Goal: Task Accomplishment & Management: Complete application form

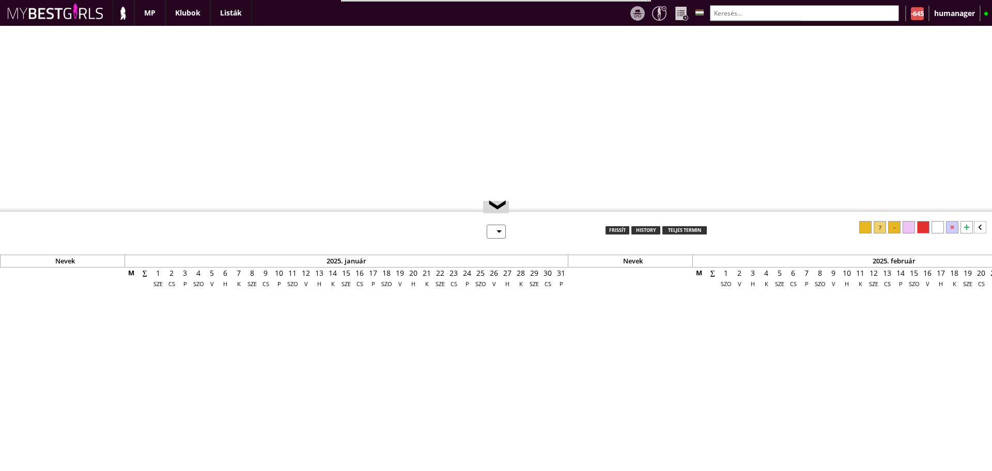
select select "0"
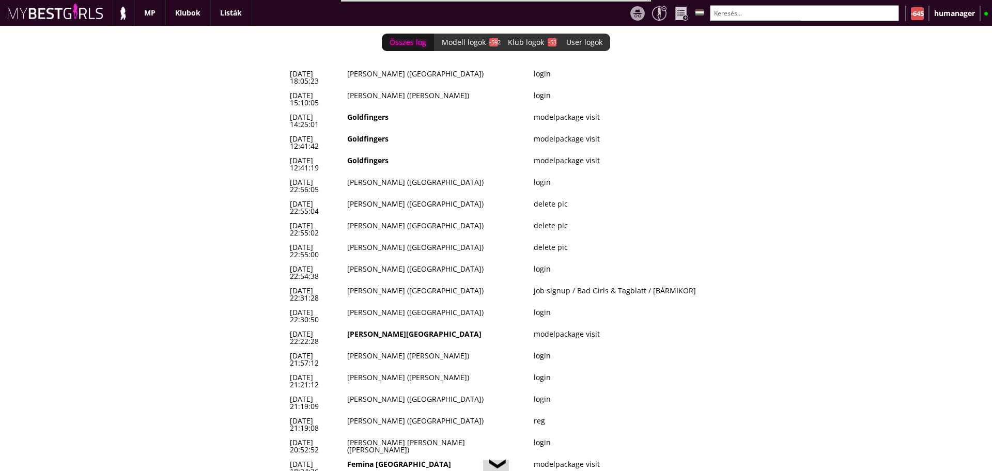
scroll to position [0, 4271]
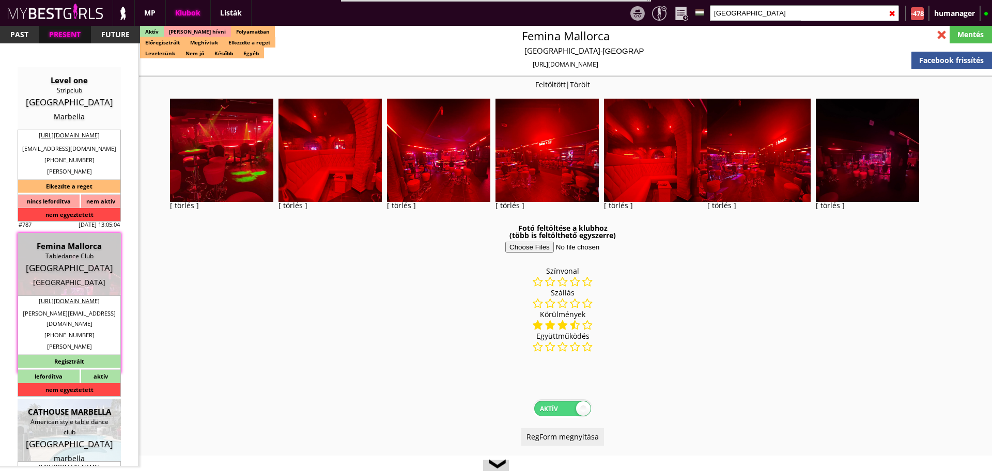
select select "reg"
select select "months"
select select "weeks"
select select "0"
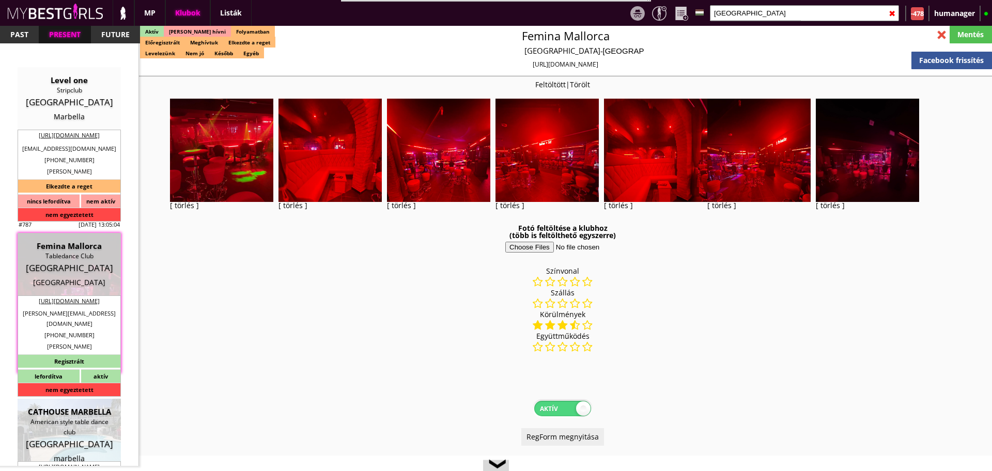
select select "0"
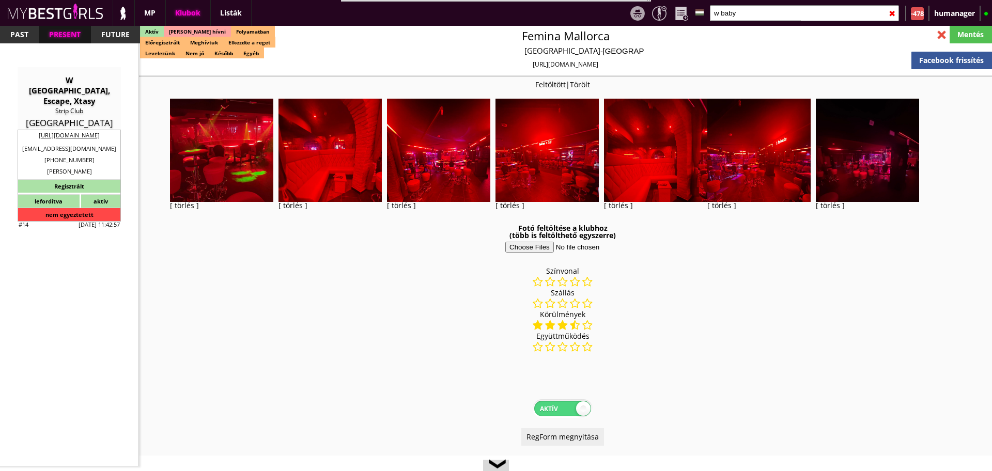
scroll to position [2023, 0]
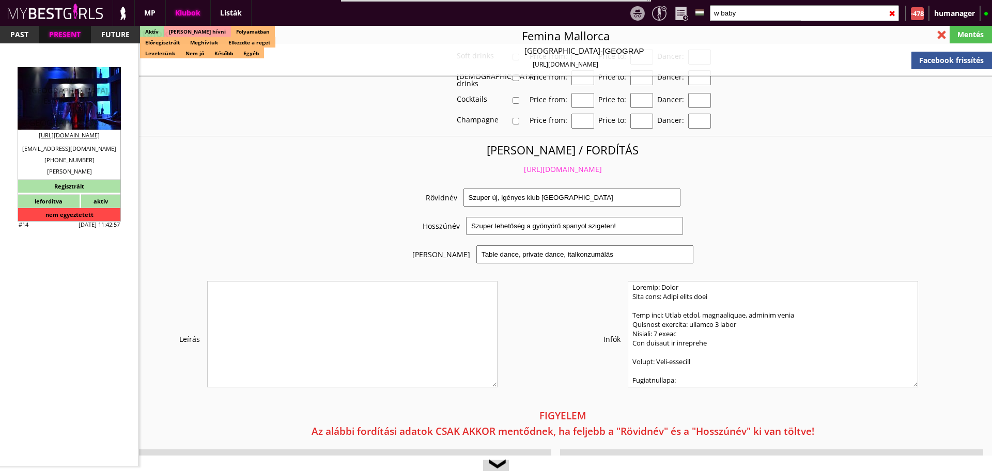
type input "w baby"
click at [69, 91] on div "W [GEOGRAPHIC_DATA], Escape, Xtasy" at bounding box center [69, 90] width 88 height 31
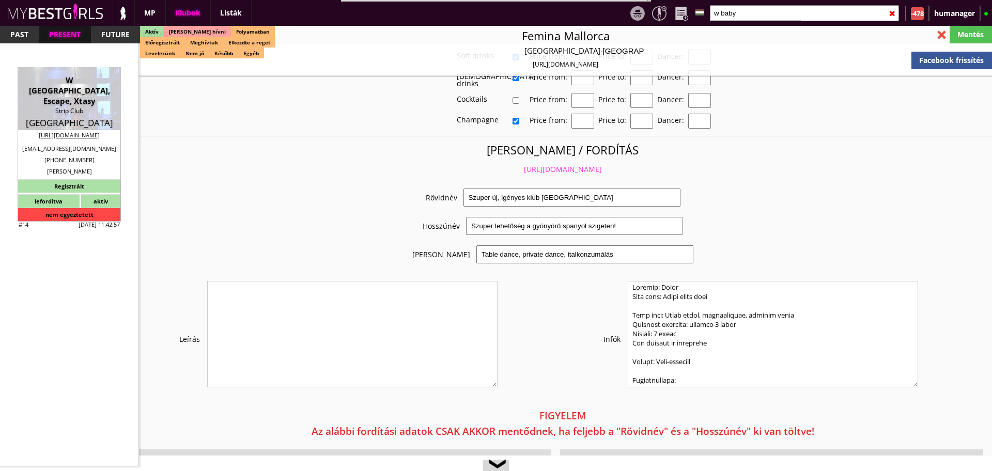
type input "Rhodes"
checkbox input "false"
type textarea "!!!!!!!!HÁROM CLUB EGYBEN VAN [PERSON_NAME]!!!!!!!!! 1. W [GEOGRAPHIC_DATA] 2. …"
type input "15.00"
type input "EUR"
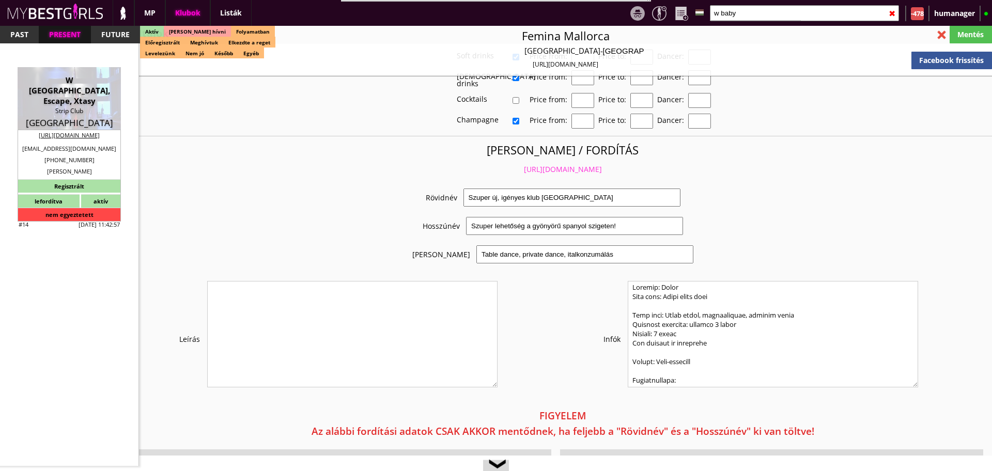
type input "W [GEOGRAPHIC_DATA], Escape, Xtasy"
type input "Strip Club"
type input "85101"
type input "Avenue Iraklidon 11-12 (Ialisos)"
type input "30"
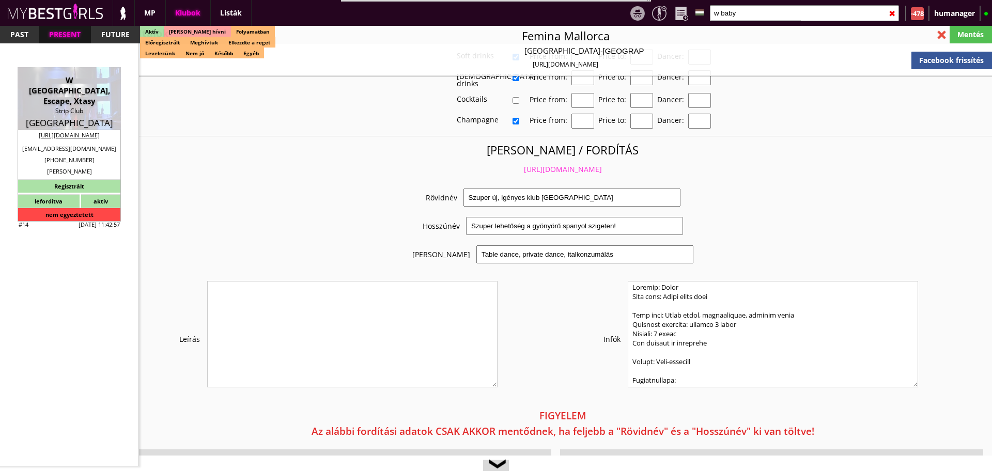
type input "2241035803"
type input "wwstripclub@gmail.com"
type input "http://rhodesstripclub.gr/"
type textarea "Teneva Maria Vladimirov 85100 Rhodes Avenue Iraklidon 12"
type input "Teneva Maria Vladimirov"
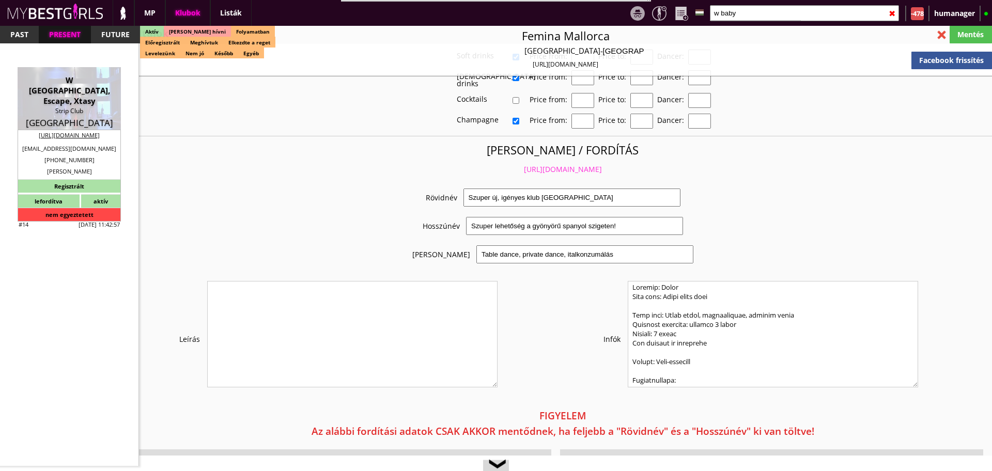
type input "85100"
type input "Rhodes"
type input "Avenue Iraklidon 12"
type input "[PERSON_NAME]"
type input "Teneva Vladimirov"
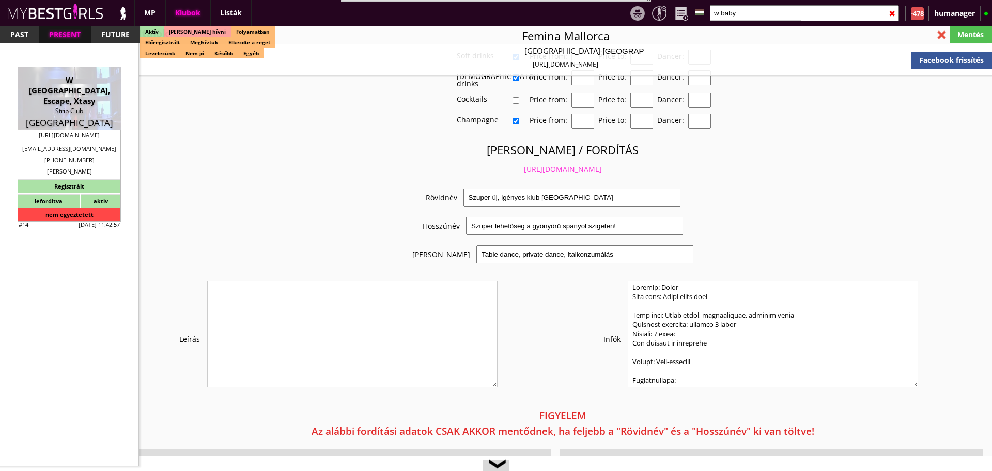
type input "30"
type input "2241035803"
type input "wwstripclub@gmail.com"
type input "Pedrito"
type input "30"
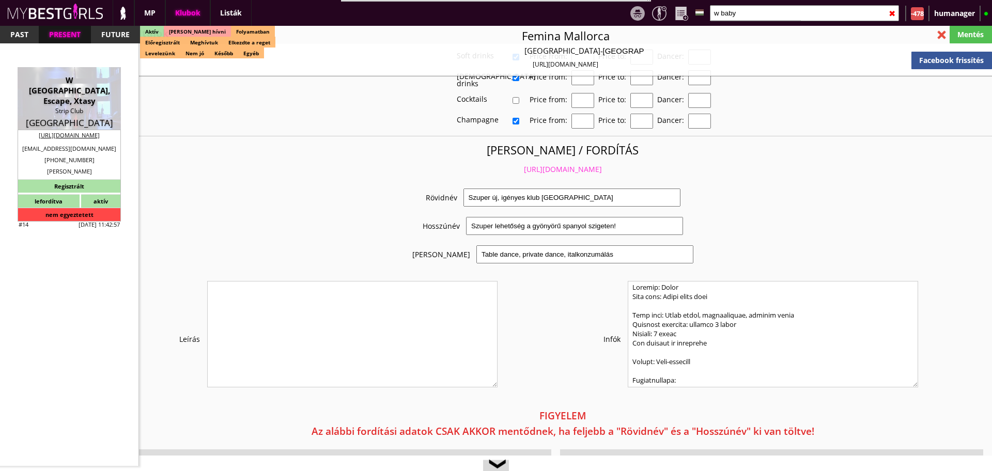
type input "699 512 0220"
type input "wwstripclub@gmail.com"
type textarea "EL173482508"
type input "8-12"
type input "2-4"
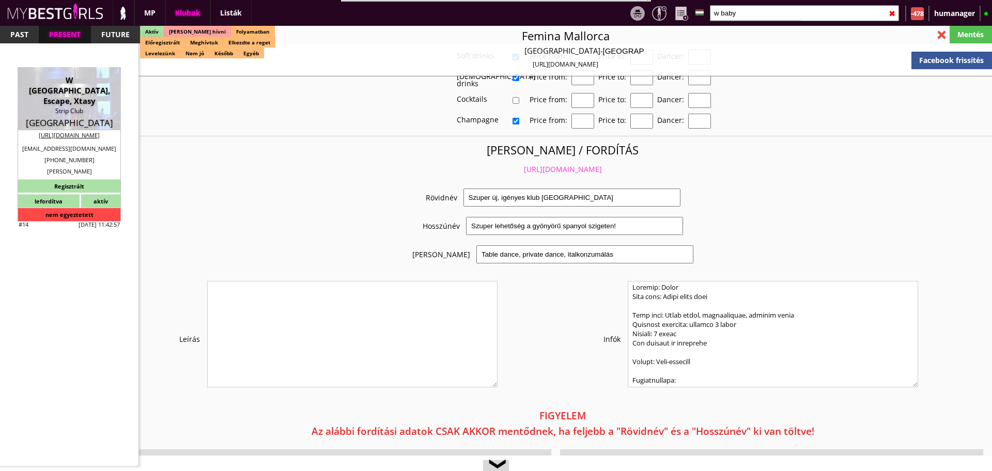
type input "30-120"
select select "days"
type input "14"
select select "days"
select select "house"
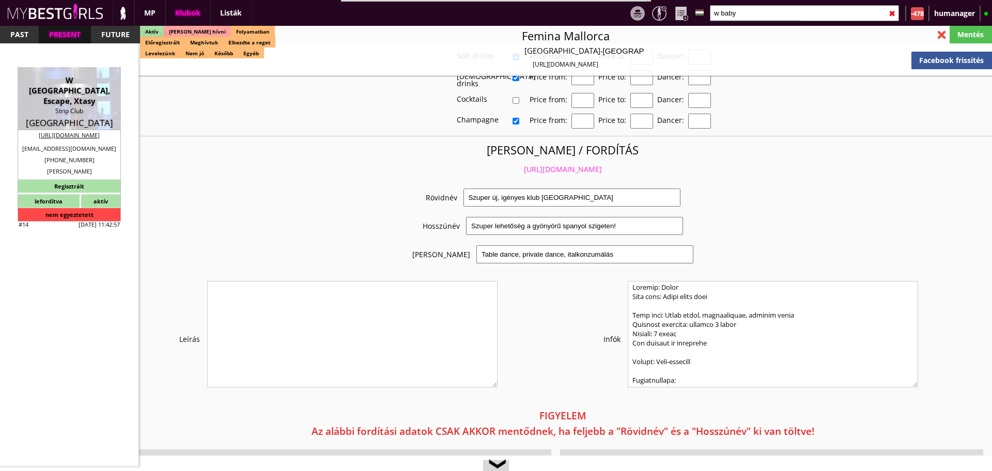
type input "10.00"
type input "2-3"
checkbox input "true"
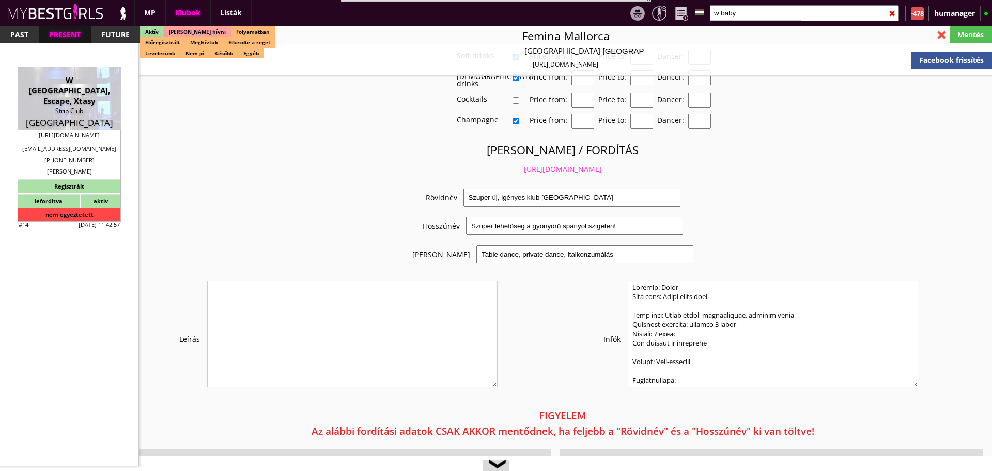
checkbox input "false"
checkbox input "true"
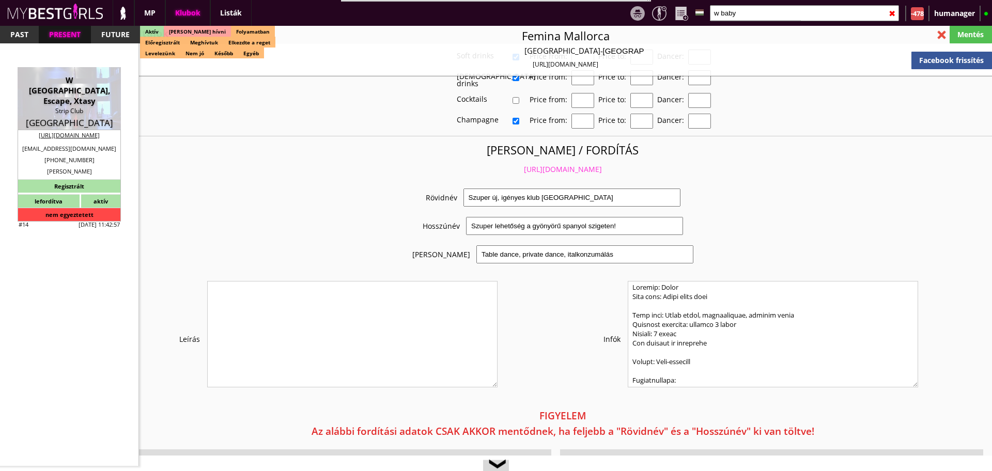
checkbox input "true"
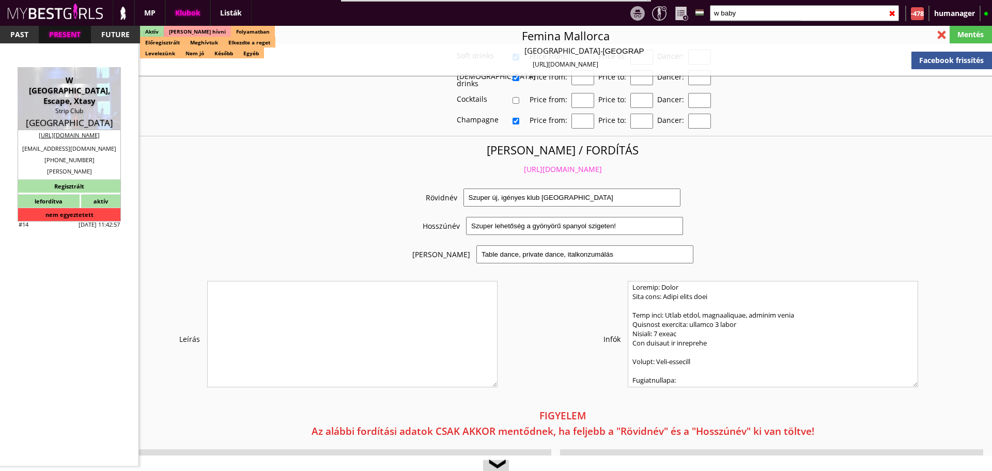
type input "5-6-7"
checkbox input "true"
type input "3-5"
type input "1"
type input "1000"
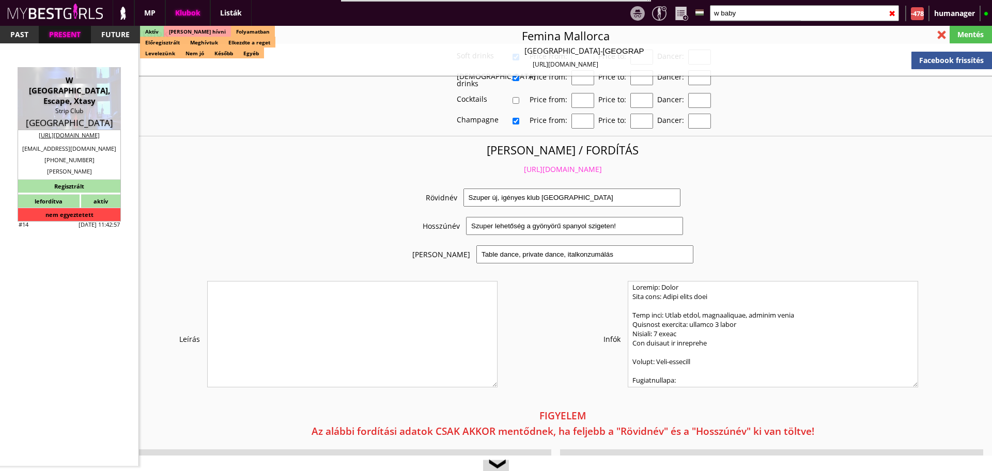
type input "70.00"
type input "90.00"
select select "weekly"
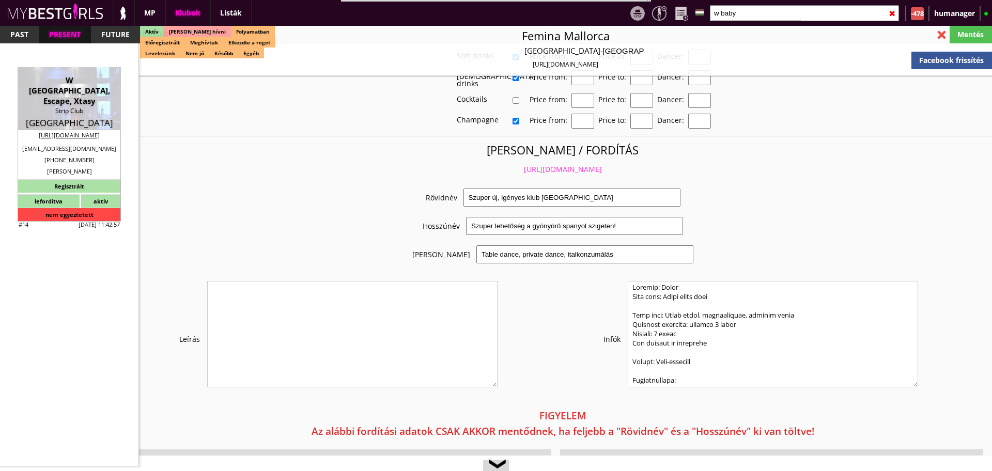
checkbox input "true"
type input "50%"
checkbox input "true"
type input "20"
type input "6"
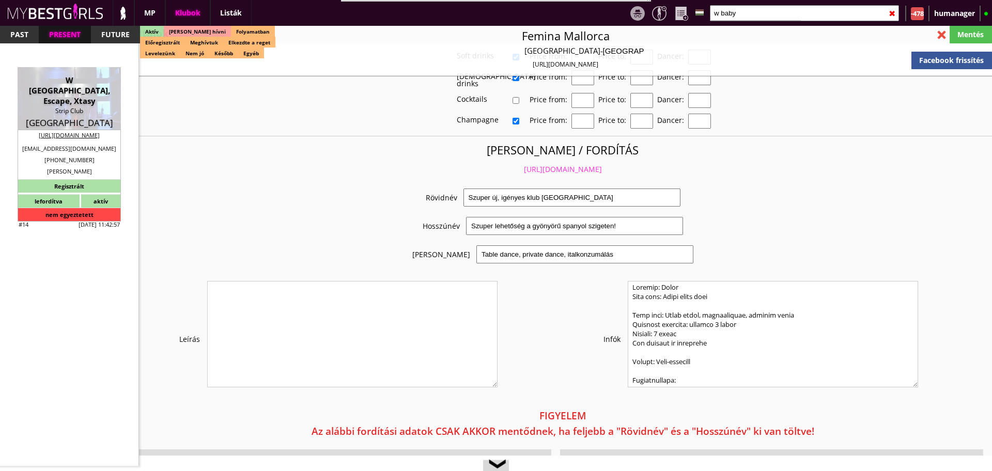
checkbox input "true"
type input "30"
type input "8"
checkbox input "true"
type input "50"
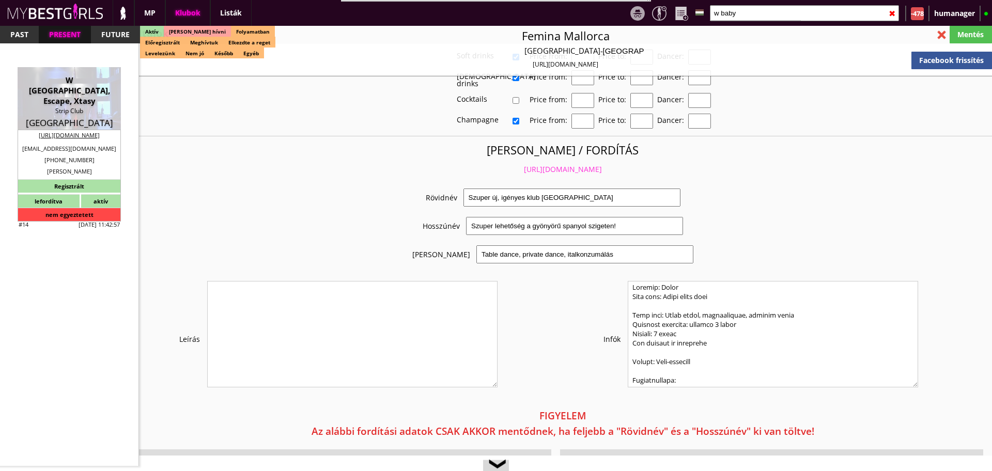
type input "15"
checkbox input "true"
type input "15"
type input "30"
type input "25"
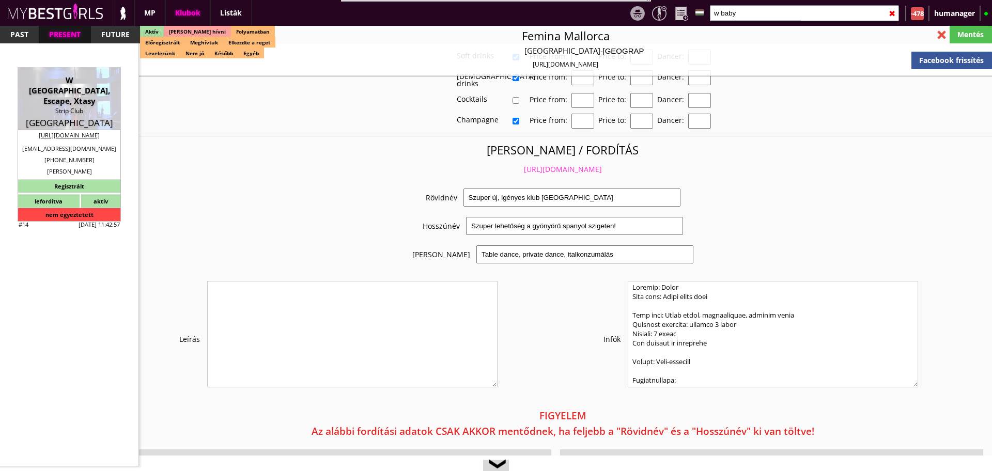
checkbox input "true"
type input "15"
type input "30"
type input "25"
checkbox input "true"
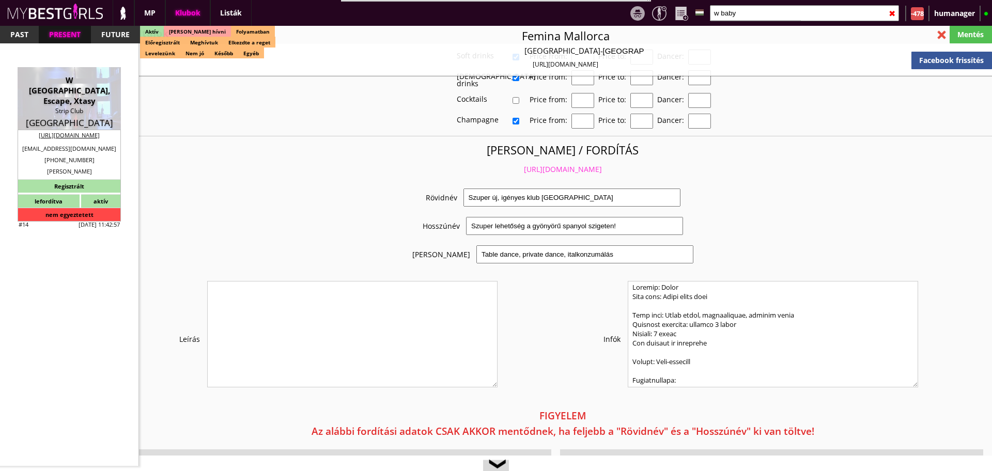
type input "60"
type input "400"
type input "25-30"
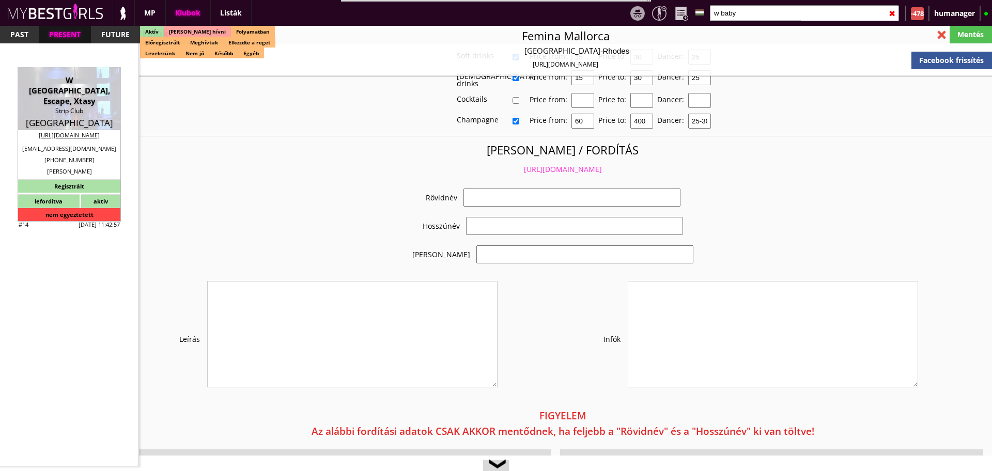
select select "wwstripclub@gmail.com"
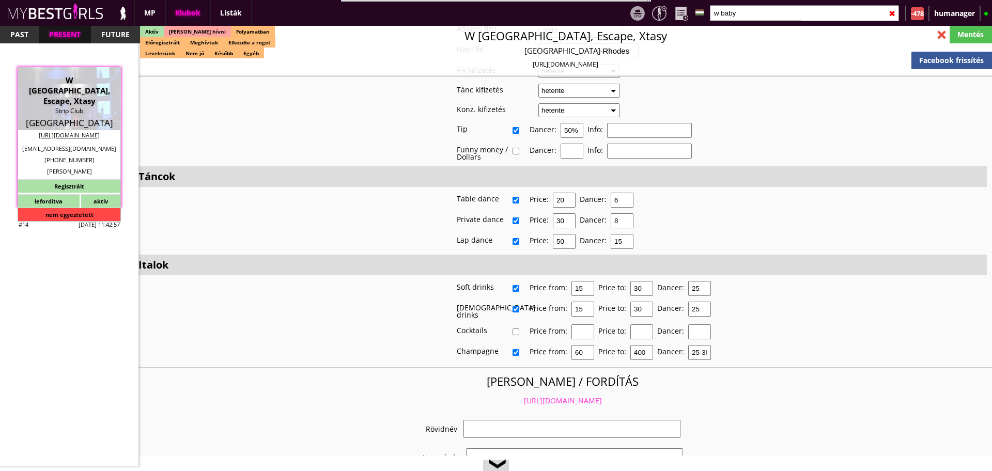
checkbox input "true"
type input "Asztaltáncos munka Görögországban"
type input "Tengerparti táncos munka Görögországban - 70-90 EUR fix /nap"
type input "Table dance, private dance, italkonzumálás"
type textarea "Country: Greece Club type: Strip Club Work type: Table dance, private dance, dr…"
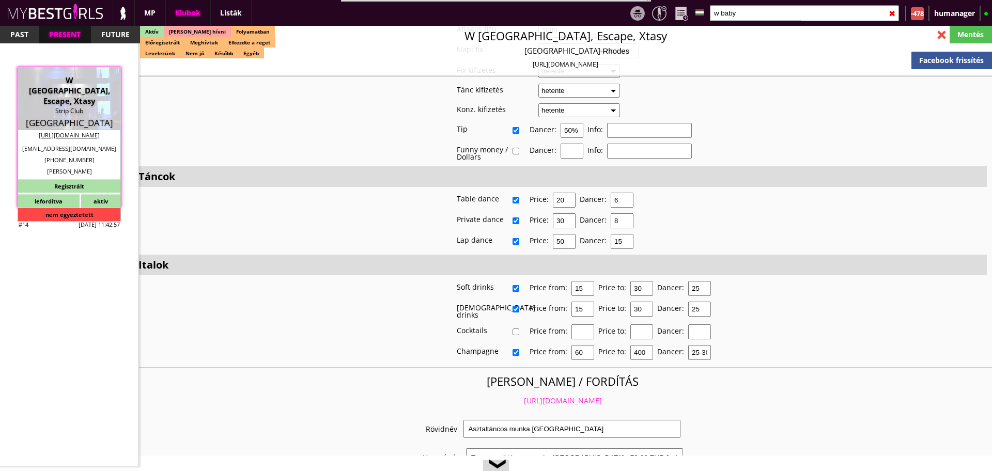
scroll to position [2254, 0]
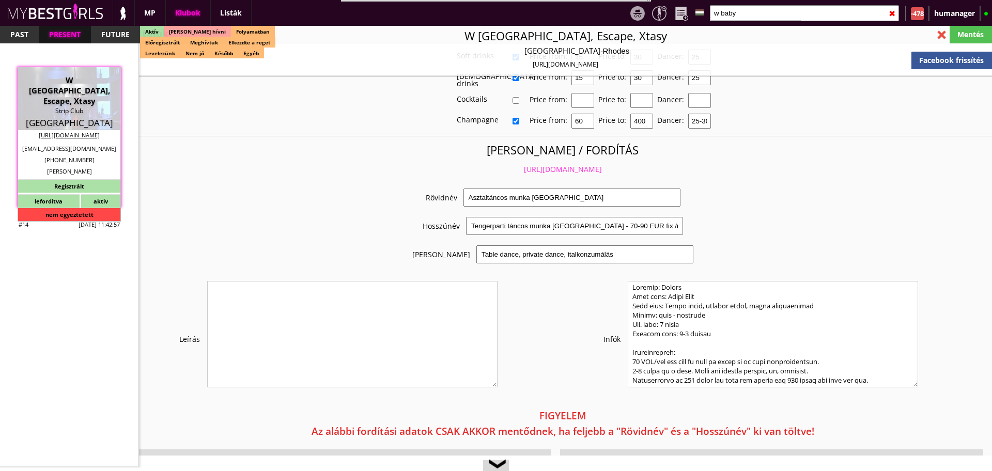
click at [524, 164] on link "https://mybestgirls.com/asztaltancos-munka-gorogorszagban-----" at bounding box center [563, 169] width 78 height 10
click at [739, 12] on input "w baby" at bounding box center [804, 13] width 189 height 16
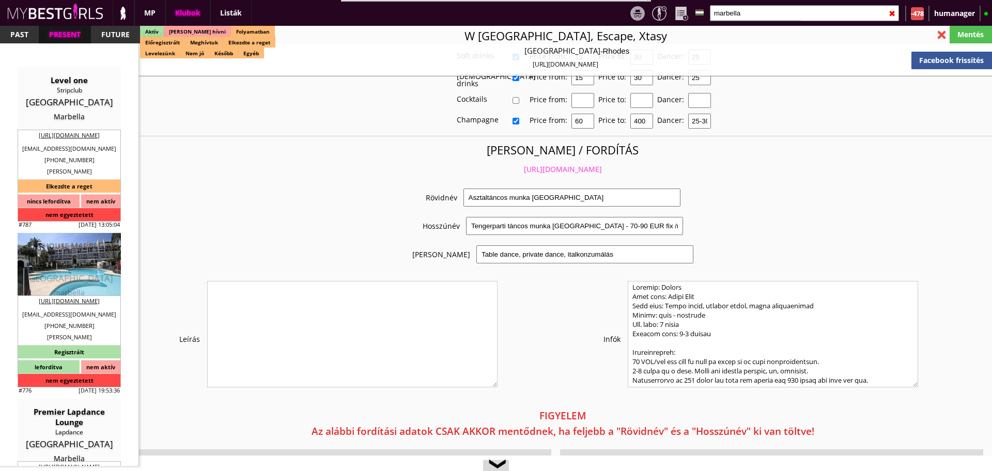
type input "marbella"
click at [87, 249] on div "CATHOUSE MARBELLA" at bounding box center [69, 246] width 88 height 10
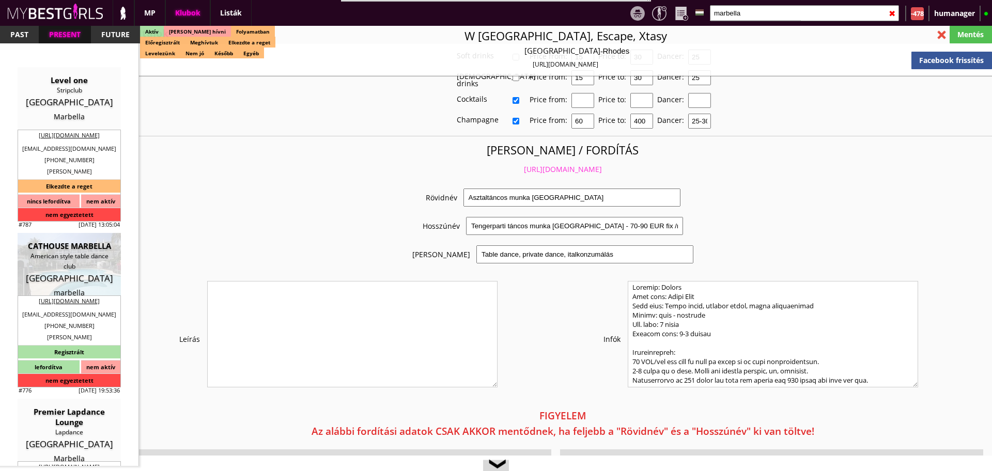
type input "marbella"
checkbox input "false"
type input "15.00"
type input "EUR"
type input "CATHOUSE MARBELLA"
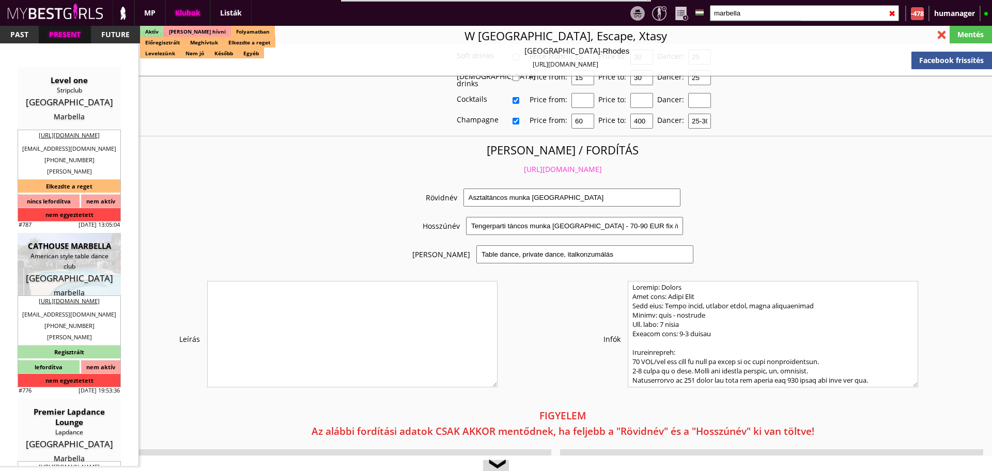
type input "American style table dance club"
type input "29602"
type input "calle camilo jose cela 12, Marbella 29602"
type input "34"
type input "603704856"
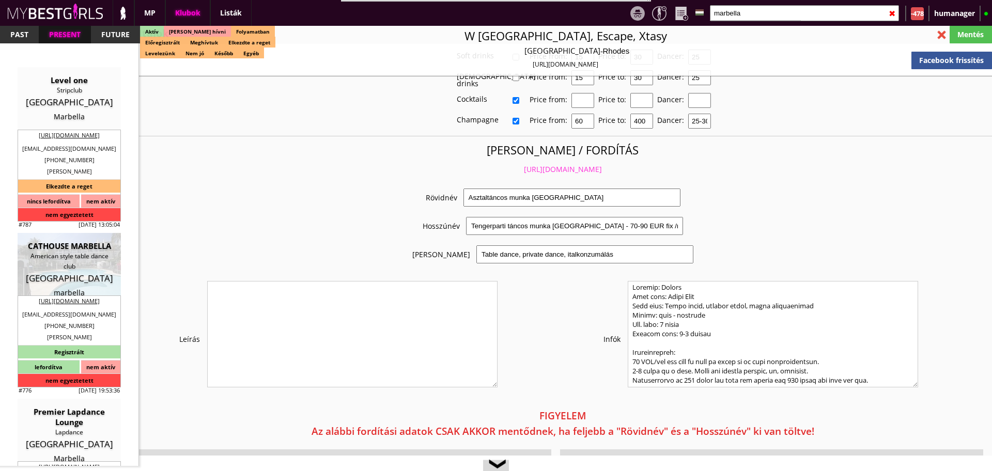
type input "cathousemarbella@gmail.com"
type input "https://cathousemarbella.com"
type textarea "CIRCA BUSINESS SL B19773803 29602 MARBELLA CALLE CAMILO JOSE CELA 12, MARBELLA"
type input "CIRCA BUSINESS SL"
type input "B19773803"
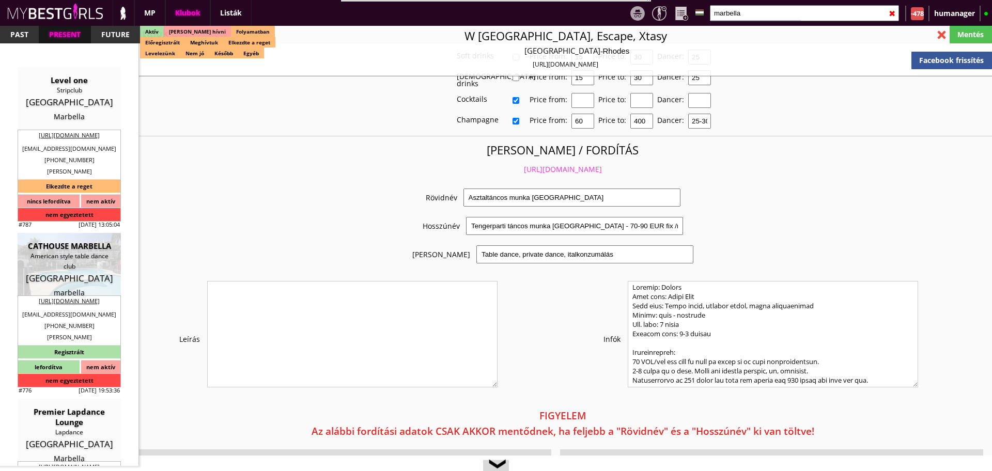
type input "29602"
type input "MARBELLA"
type input "CALLE CAMILO JOSE CELA 12, MARBELLA"
type input "shlomo"
type input "benzion"
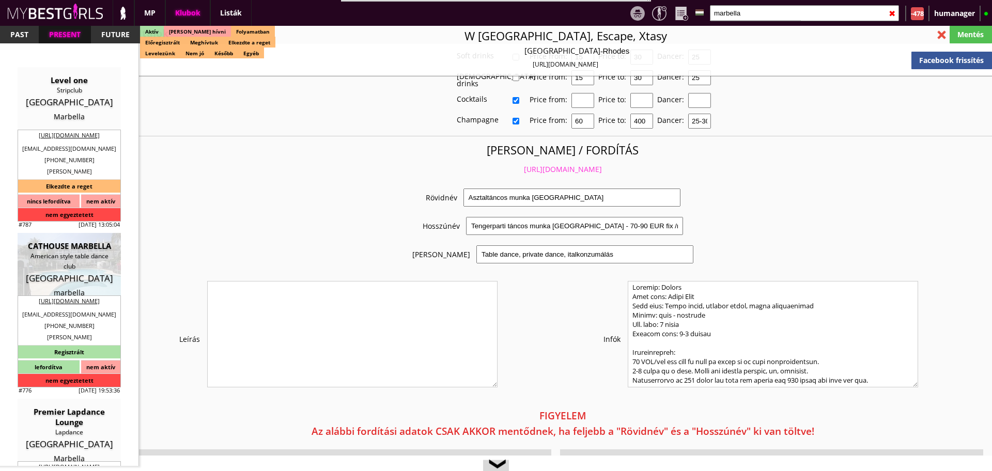
type input "34"
type input "603704856"
type input "sbenzion13@gmail.com"
type input "Aurora"
type input "Chantraine"
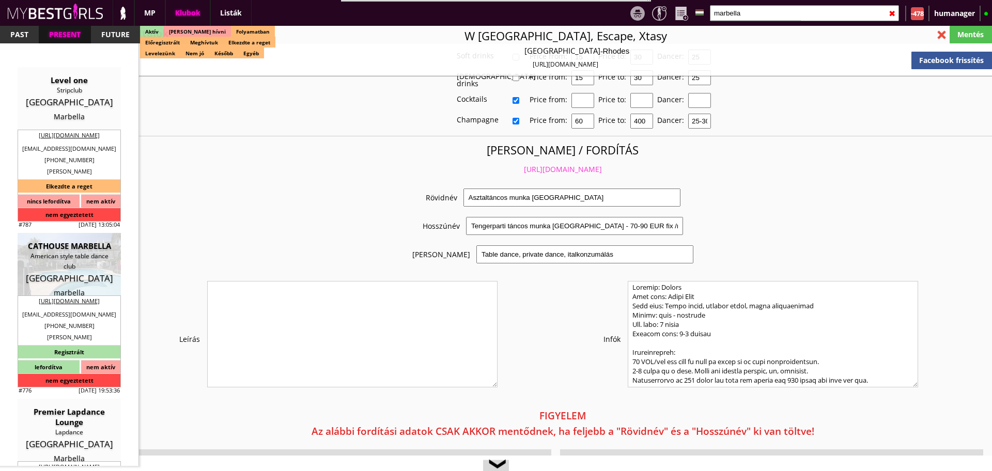
type input "34"
type input "697935224"
type input "auroraben@gmail.com"
type input "8"
type input "4"
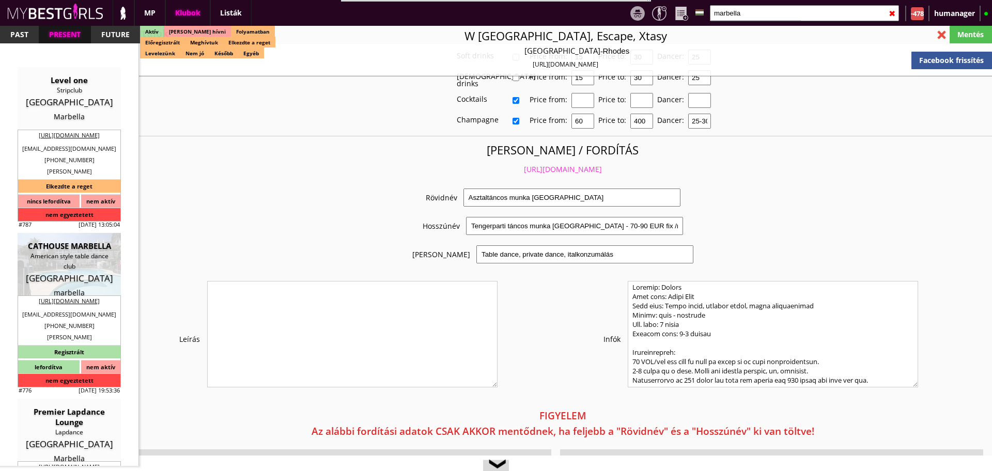
type input "4"
type input "3"
select select "apartmant"
type input "15.00"
type input "2"
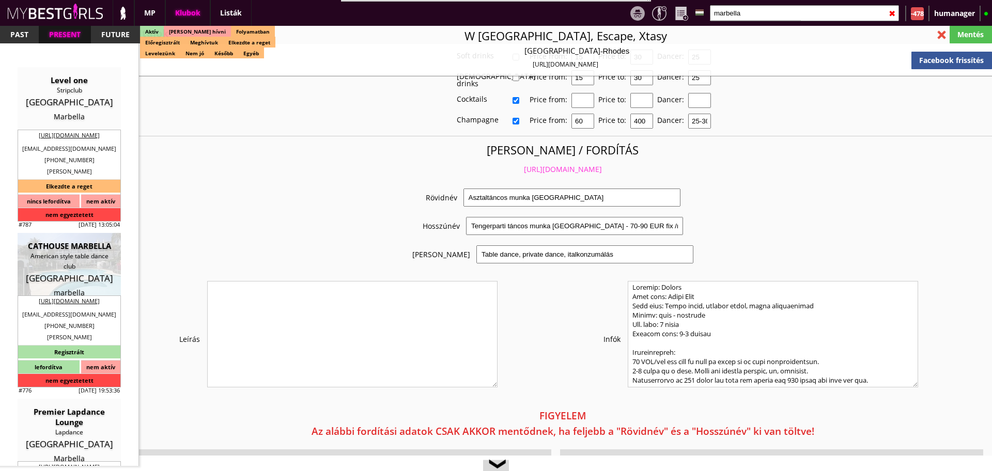
checkbox input "true"
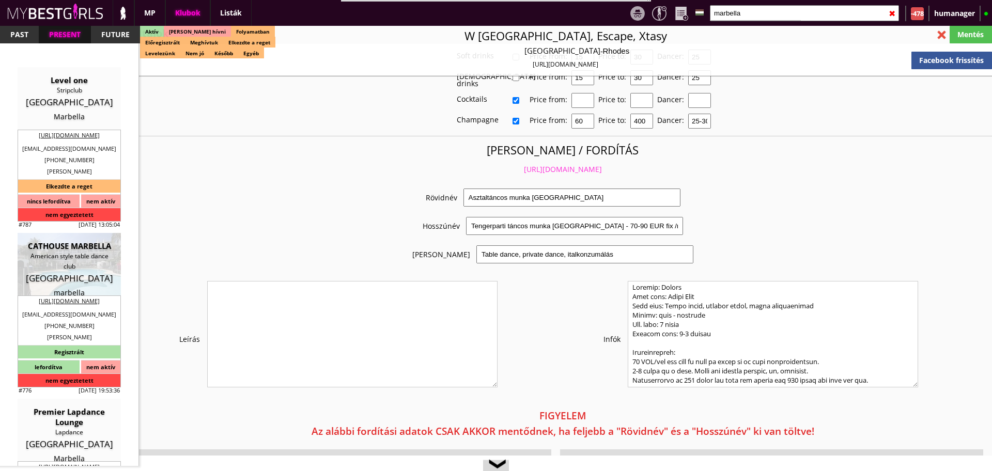
checkbox input "true"
checkbox input "false"
checkbox input "true"
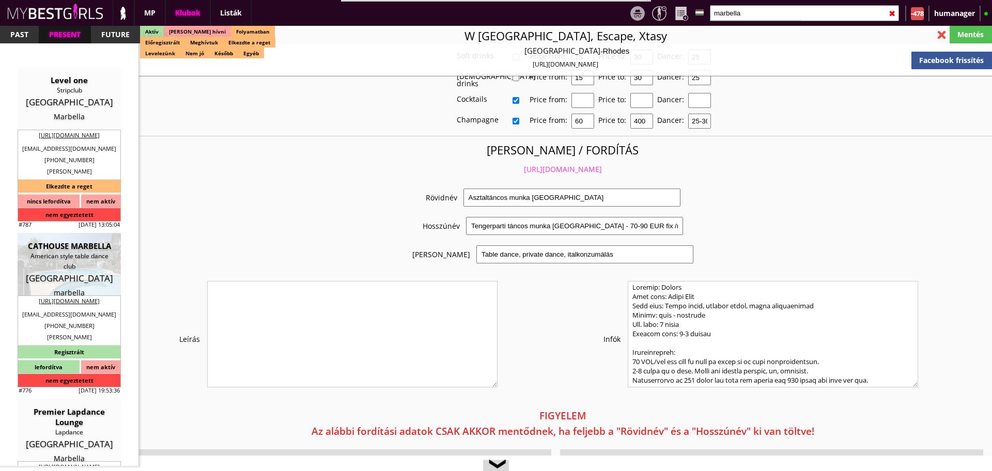
checkbox input "true"
type input "5"
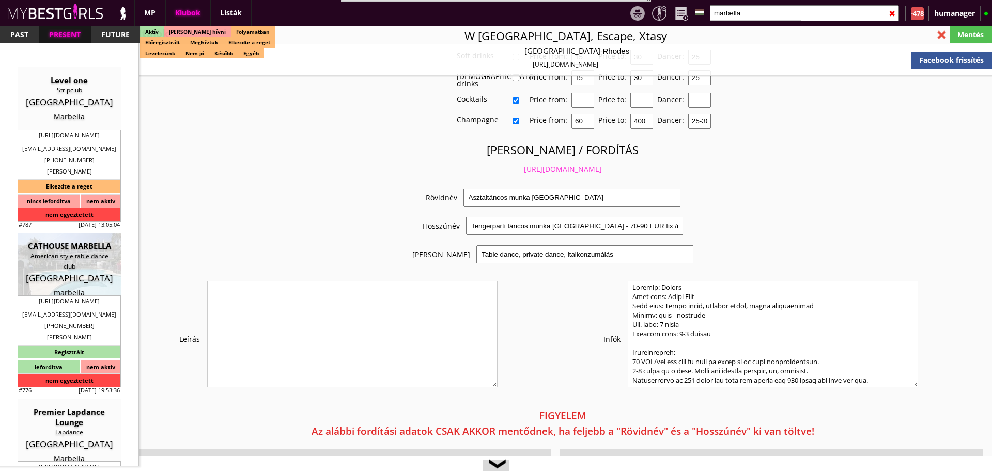
checkbox input "true"
checkbox input "false"
type input "5"
type input "3"
type input "300"
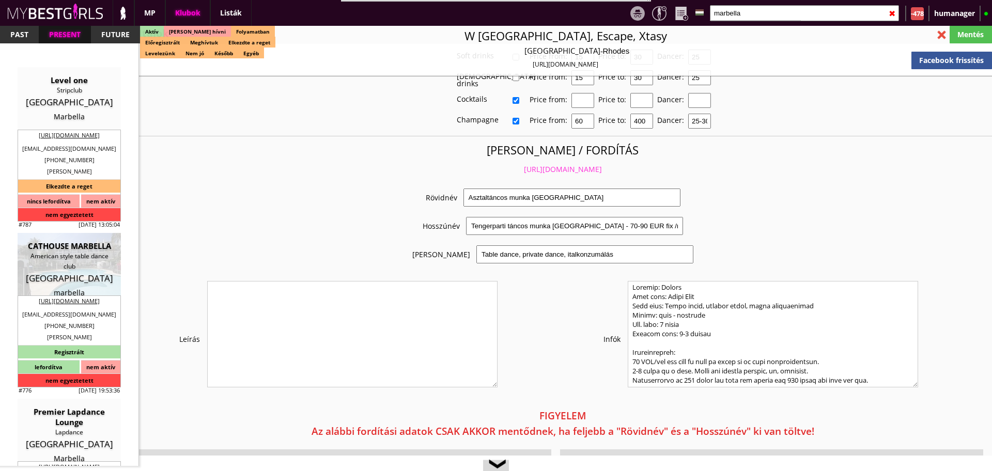
type input "60.00"
checkbox input "true"
type input "100%"
checkbox input "true"
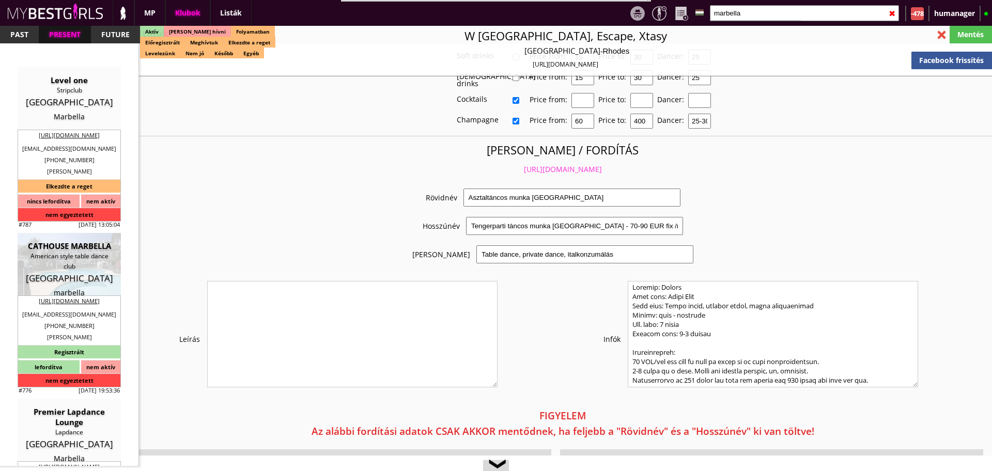
type input "50%"
checkbox input "false"
checkbox input "true"
type input "25"
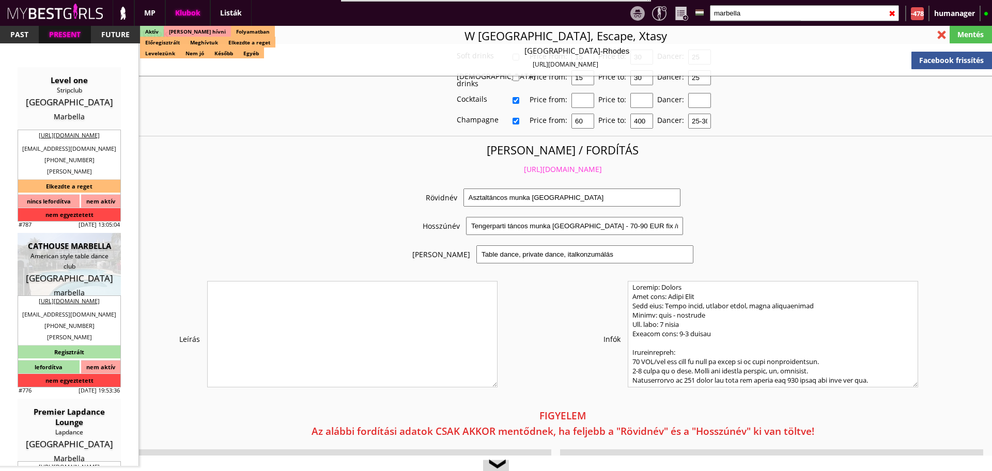
type input "15"
checkbox input "false"
checkbox input "true"
type input "18"
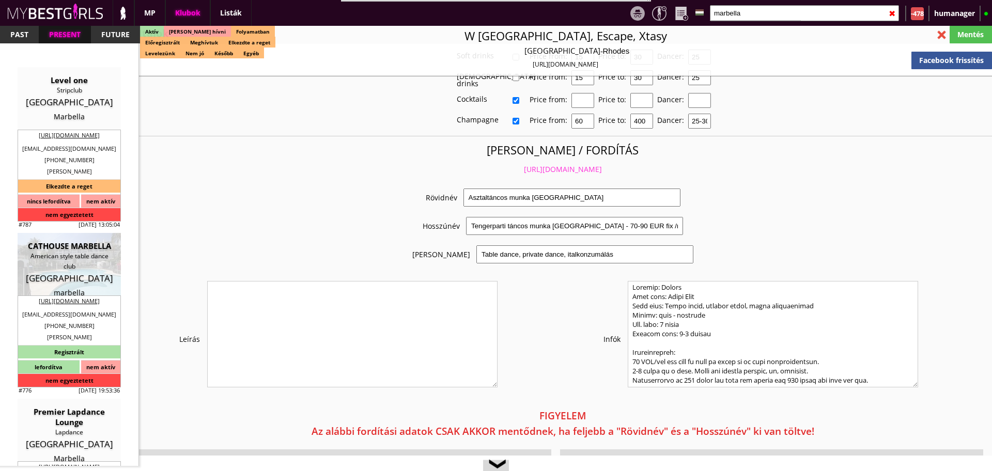
type input "25"
type input "20"
checkbox input "true"
type input "300"
type input "500"
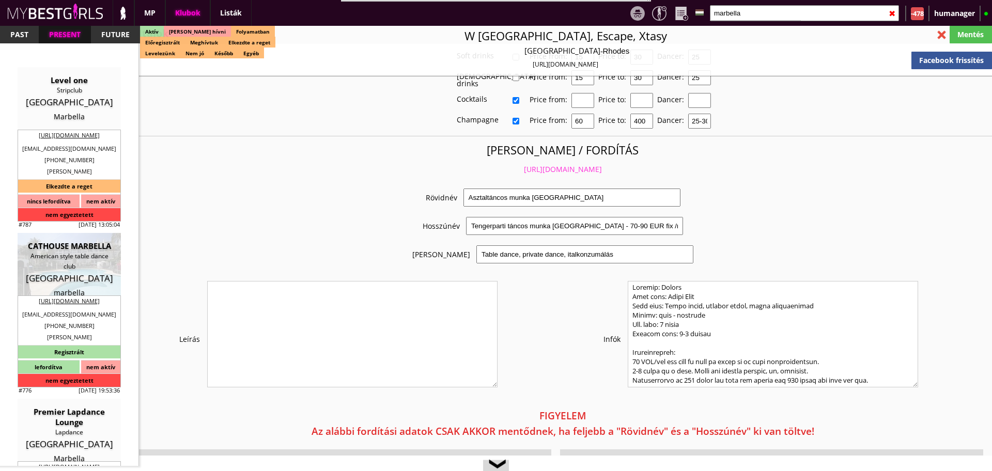
type input "20"
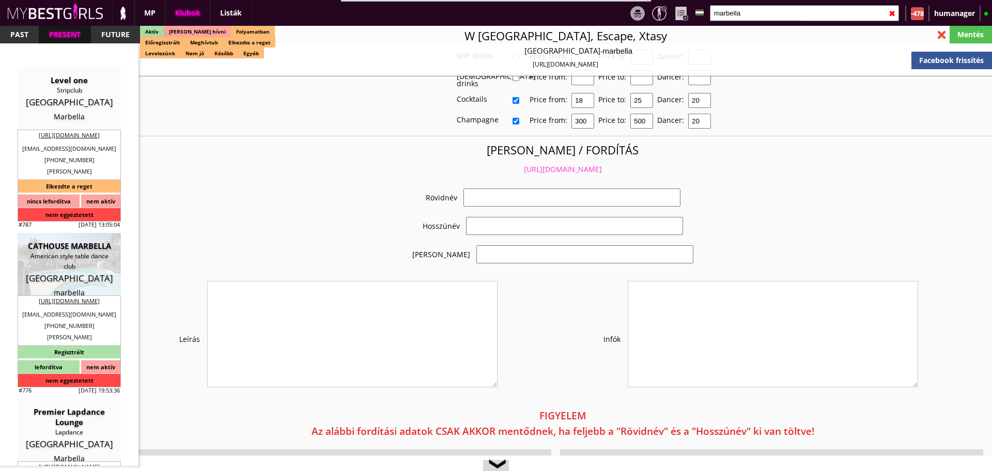
select select "sbenzion13@gmail.com"
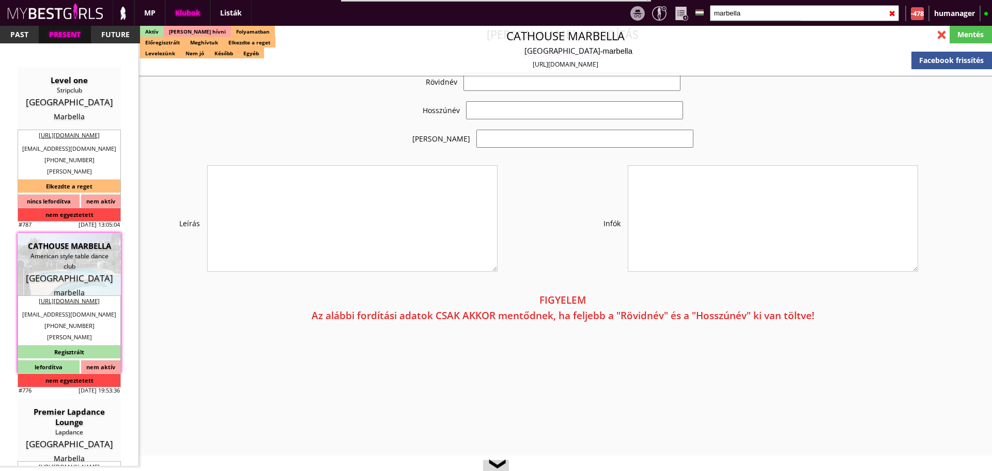
type input "Spanyolországi gyöngyszem"
type input "Spanyolországi gyöngyszem Marbellán - 60 EUR napi fix garancia"
type input "Gogo, drink consumation"
type textarea "Country: Spain Type of Club: Gentlemen Club Work type: Stage dance, drink consu…"
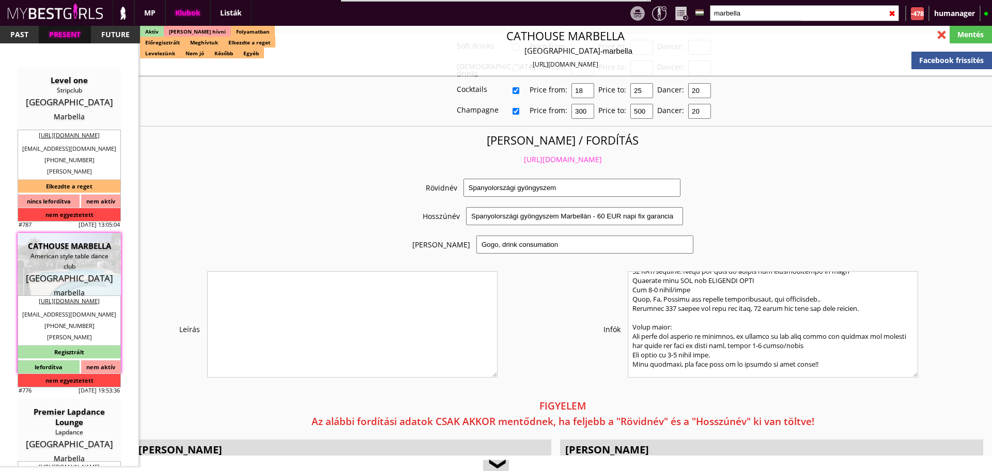
scroll to position [427, 0]
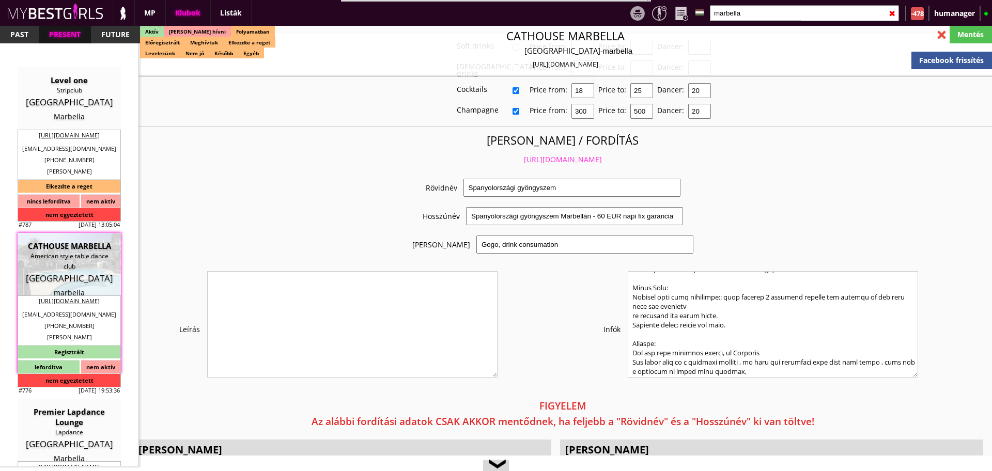
drag, startPoint x: 631, startPoint y: 272, endPoint x: 797, endPoint y: 428, distance: 226.9
click at [748, 15] on input "marbella" at bounding box center [804, 13] width 189 height 16
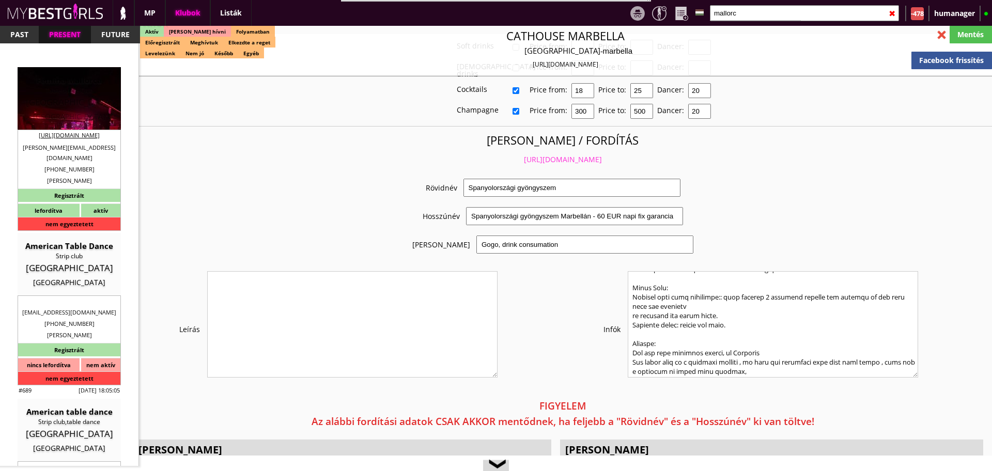
click at [68, 108] on div "Femina Mallorca Tabledance Club Spain Munich" at bounding box center [69, 98] width 88 height 47
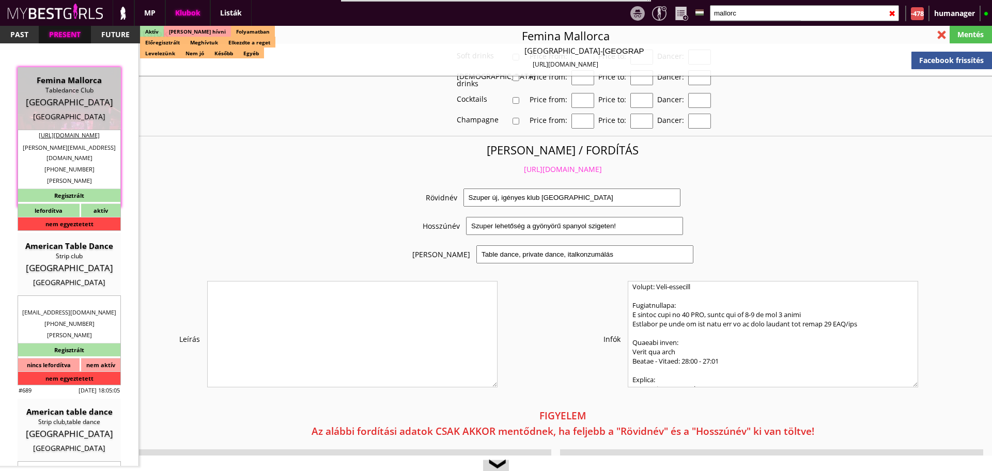
scroll to position [1992, 0]
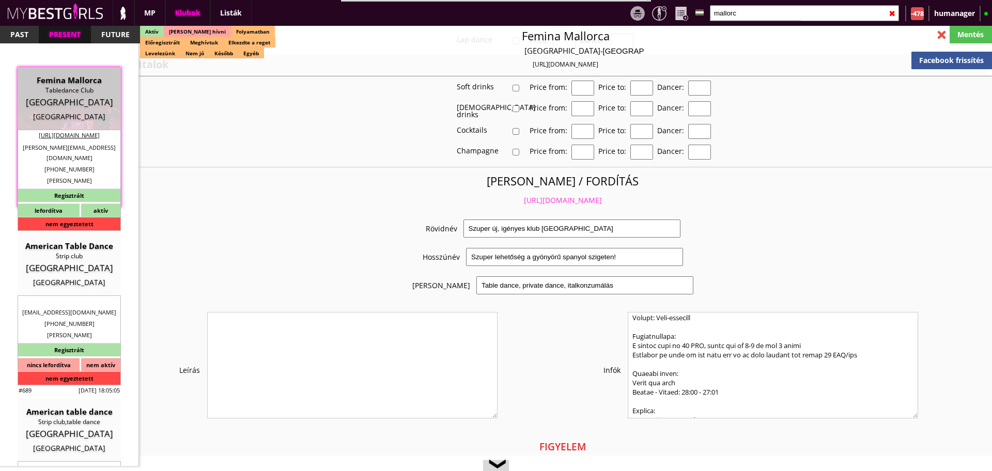
click at [549, 195] on link "https://mybestgirls.com/szuper-uj,-igenyes-klub-spanyolorszagban" at bounding box center [563, 200] width 78 height 10
click at [774, 17] on input "mallorc" at bounding box center [804, 13] width 189 height 16
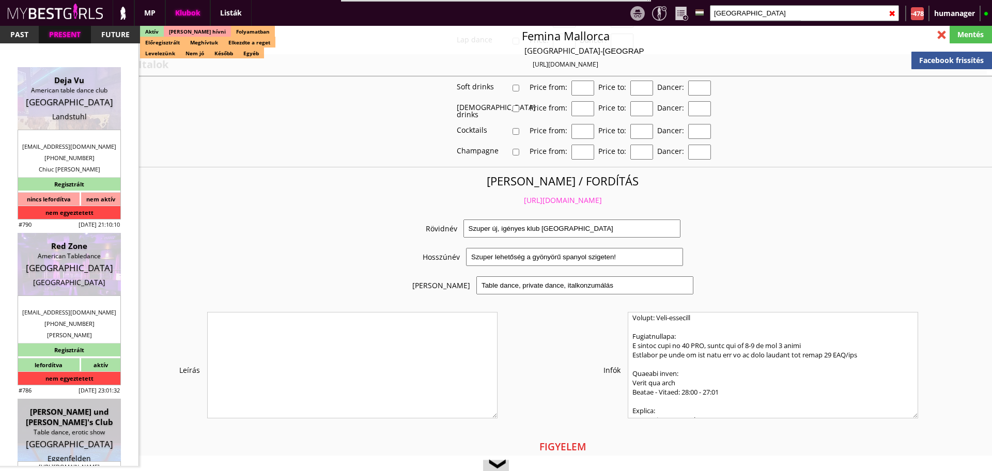
click at [946, 33] on div at bounding box center [941, 35] width 18 height 18
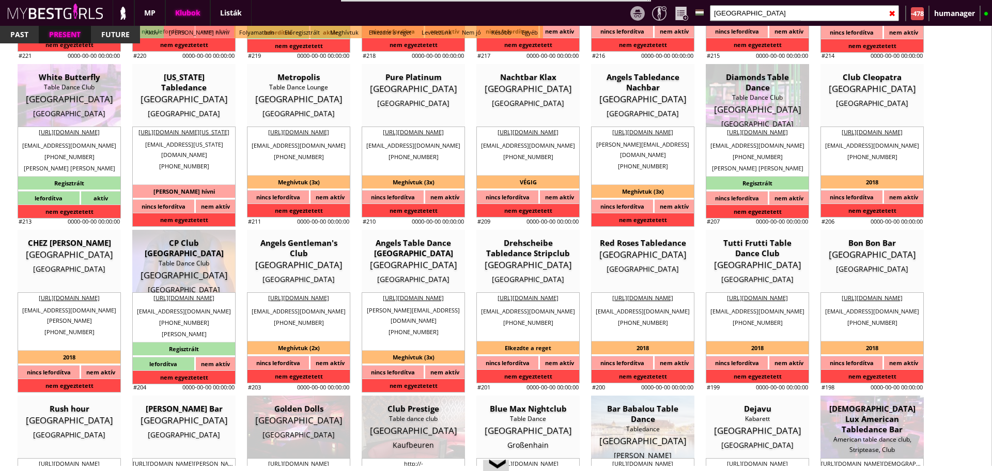
scroll to position [1993, 0]
click at [736, 14] on input "germany" at bounding box center [804, 13] width 189 height 16
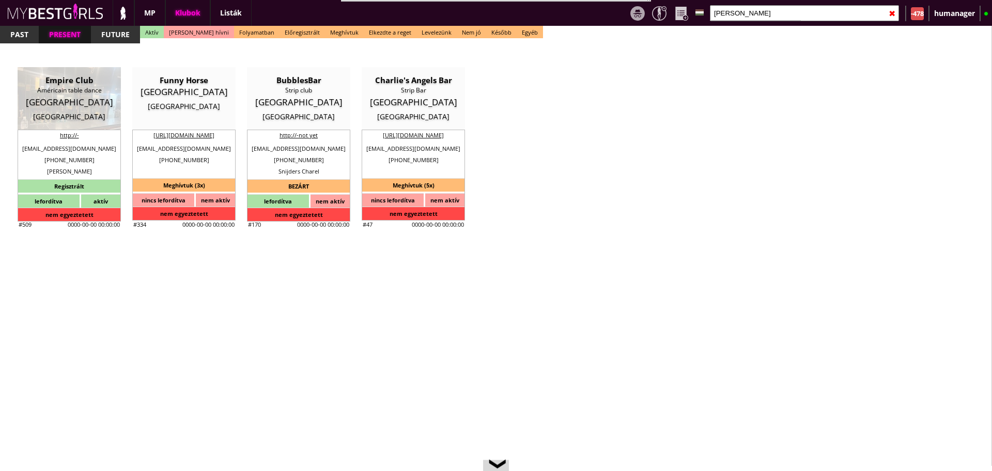
scroll to position [0, 0]
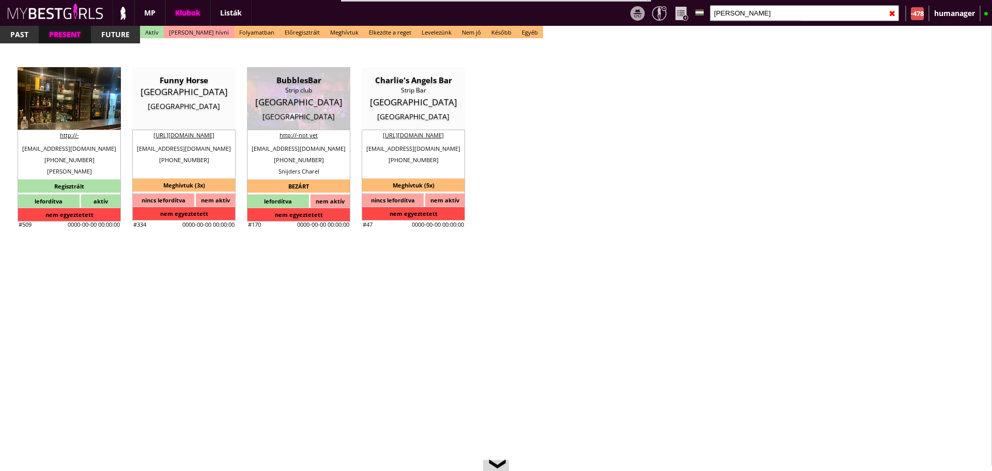
click at [37, 100] on div "Belgium" at bounding box center [69, 102] width 88 height 10
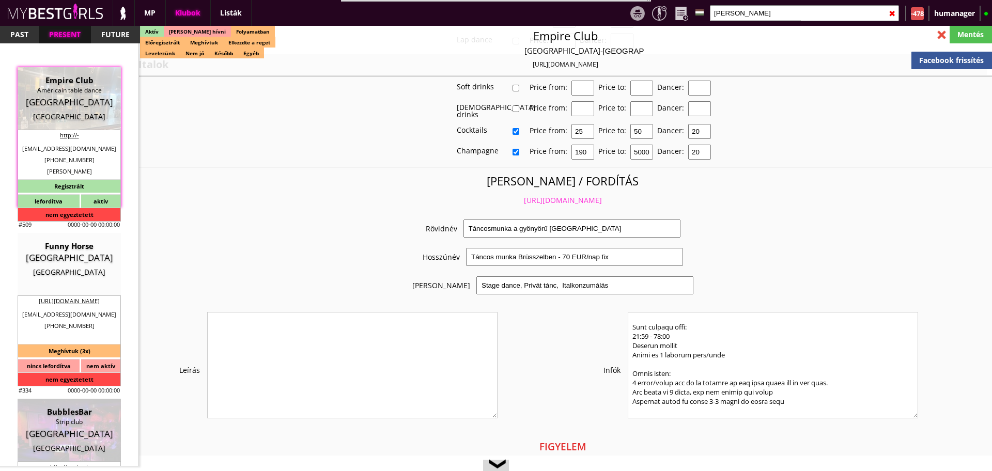
scroll to position [1992, 0]
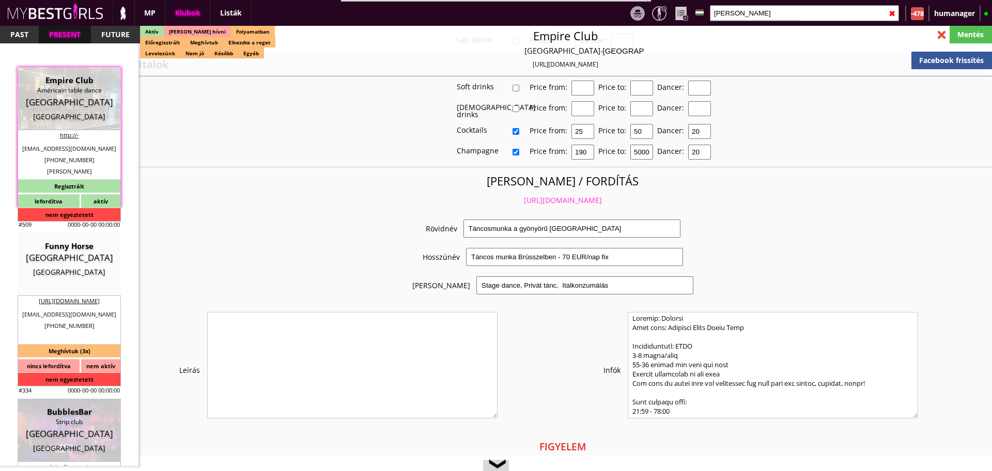
click at [539, 195] on link "https://mybestgirls.com/tancosmunka-a-gyonyoru-belgiumban" at bounding box center [563, 200] width 78 height 10
click at [751, 14] on input "brusse" at bounding box center [804, 13] width 189 height 16
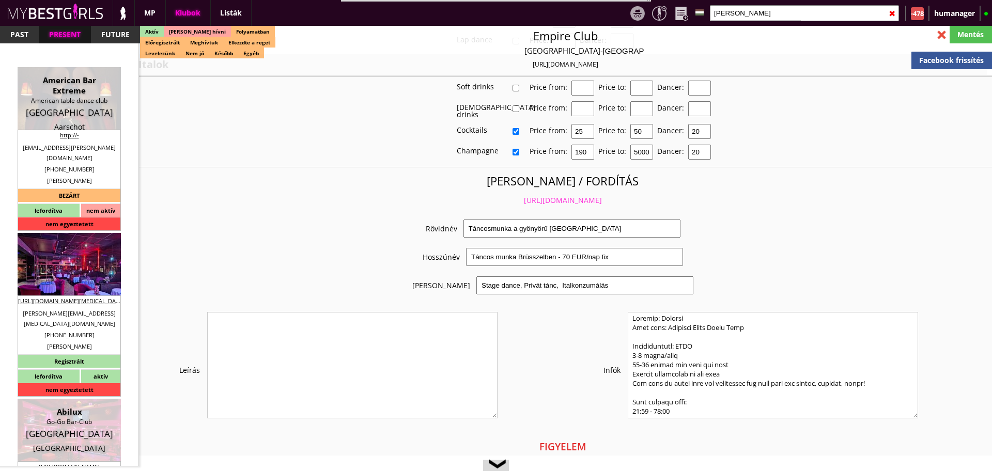
click at [88, 246] on div "Amnesia" at bounding box center [69, 246] width 88 height 10
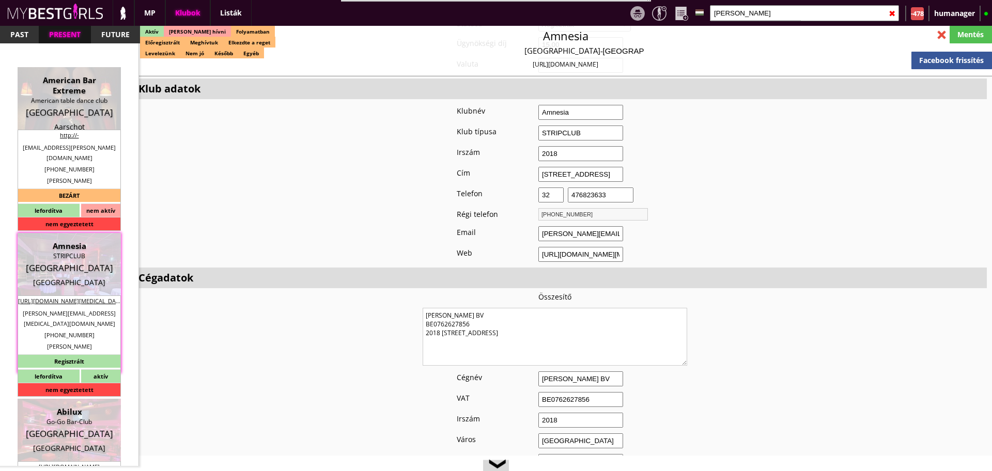
scroll to position [748, 0]
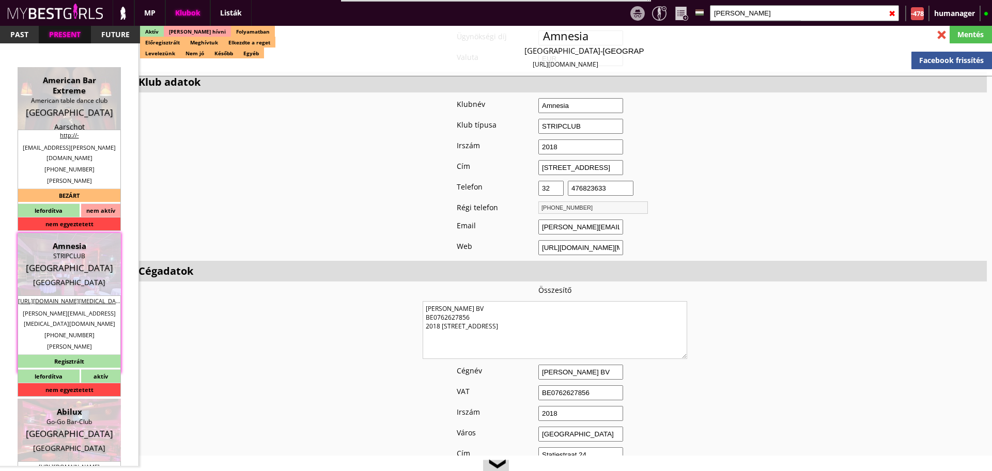
drag, startPoint x: 522, startPoint y: 320, endPoint x: 413, endPoint y: 297, distance: 110.9
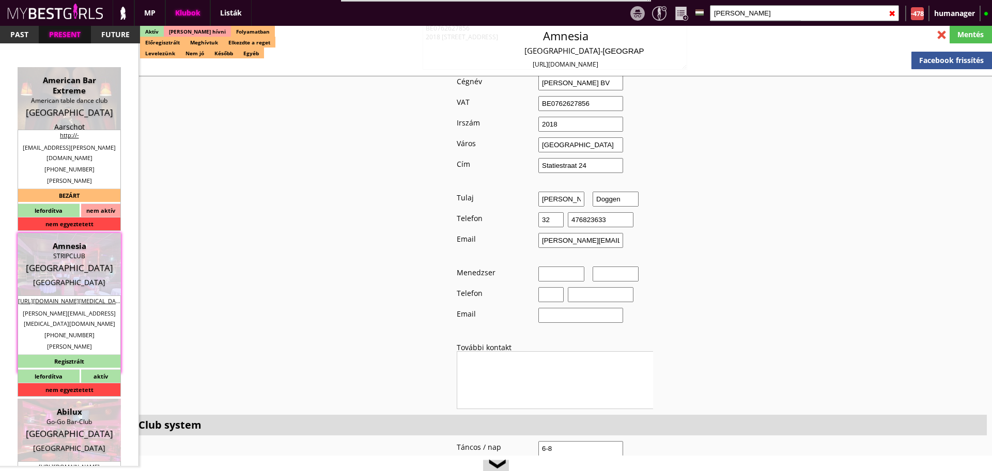
scroll to position [1012, 0]
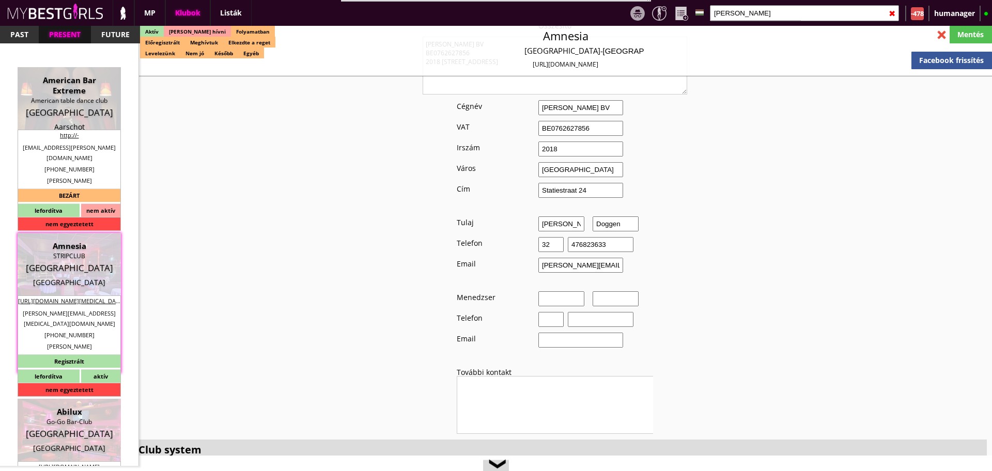
click at [736, 9] on input "patrick" at bounding box center [804, 13] width 189 height 16
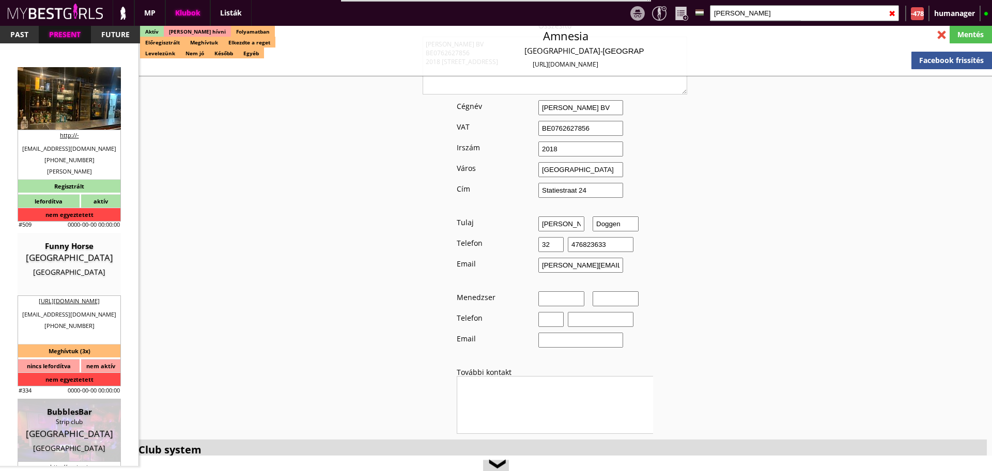
click at [52, 89] on div "Américain table dance" at bounding box center [69, 90] width 88 height 10
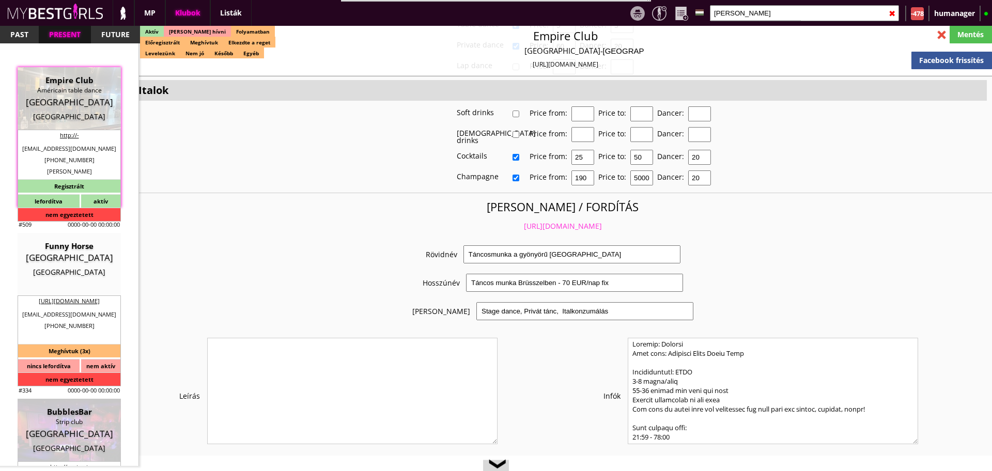
scroll to position [1970, 0]
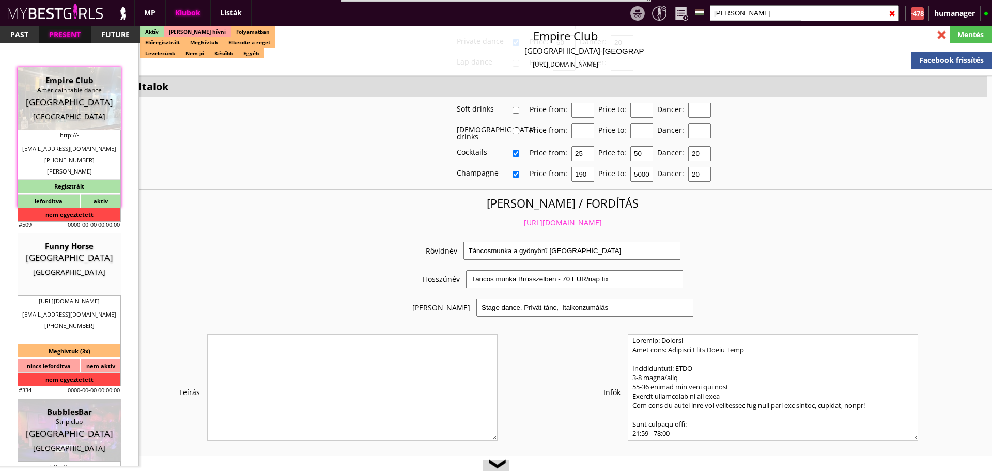
click at [525, 217] on link "https://mybestgirls.com/tancosmunka-a-gyonyoru-belgiumban" at bounding box center [563, 222] width 78 height 10
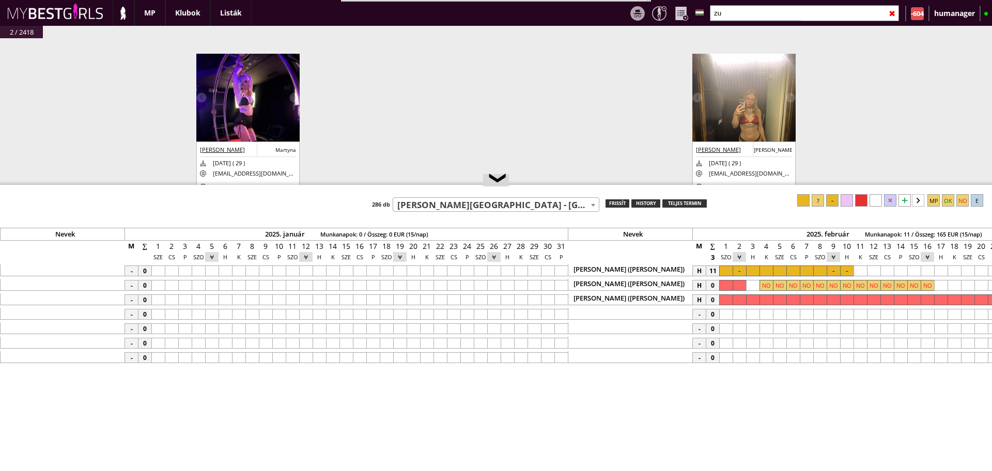
select select "110"
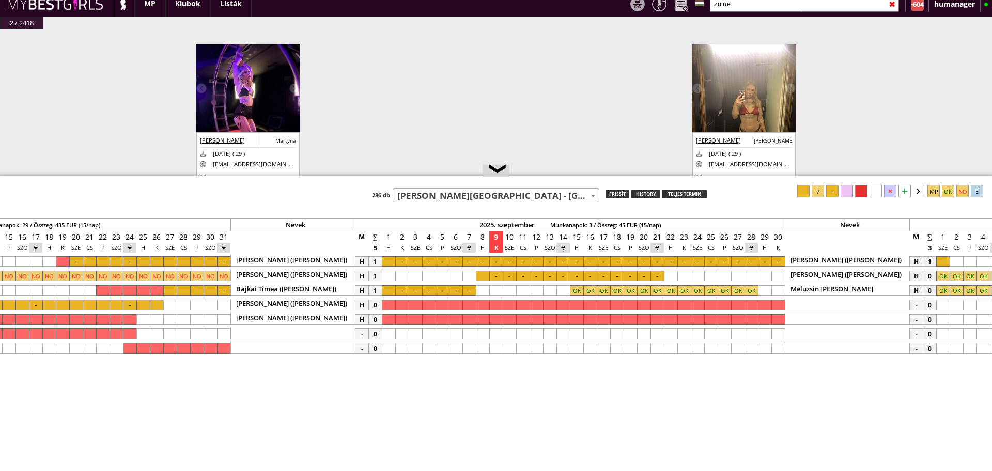
scroll to position [44, 0]
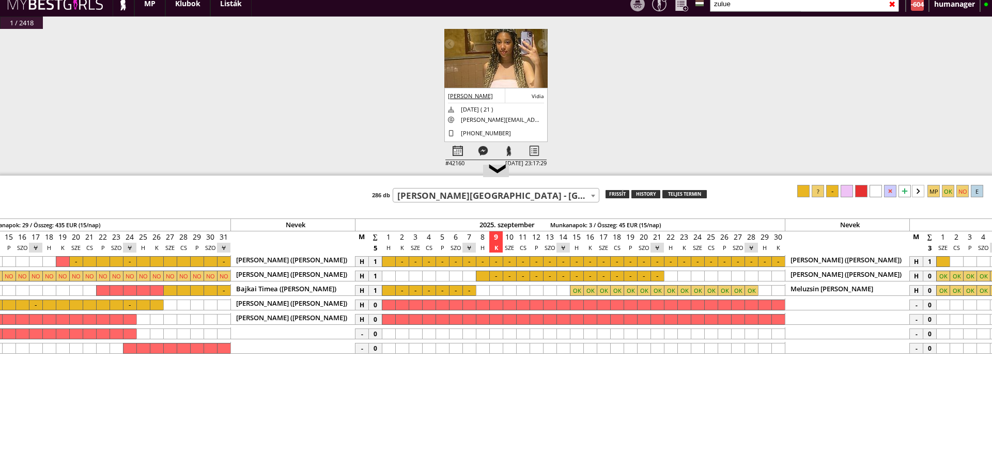
click at [504, 71] on img at bounding box center [495, 86] width 103 height 172
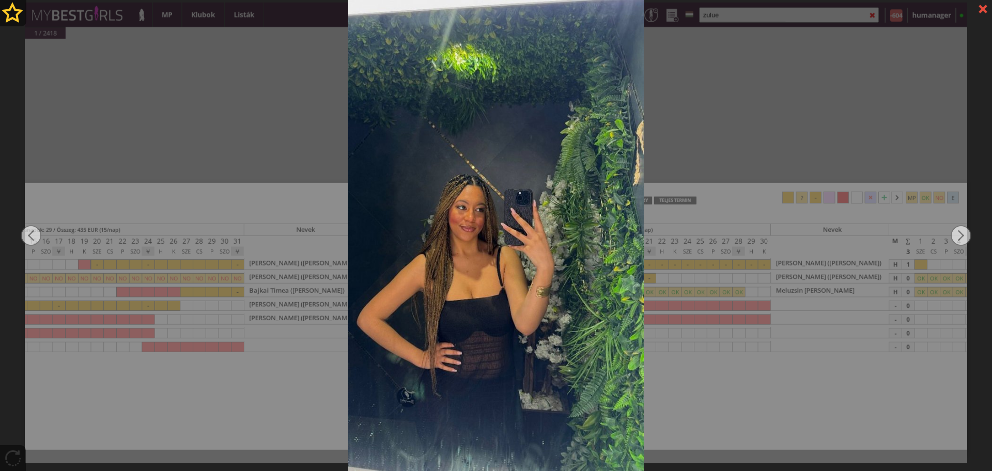
click at [773, 107] on div at bounding box center [496, 235] width 992 height 471
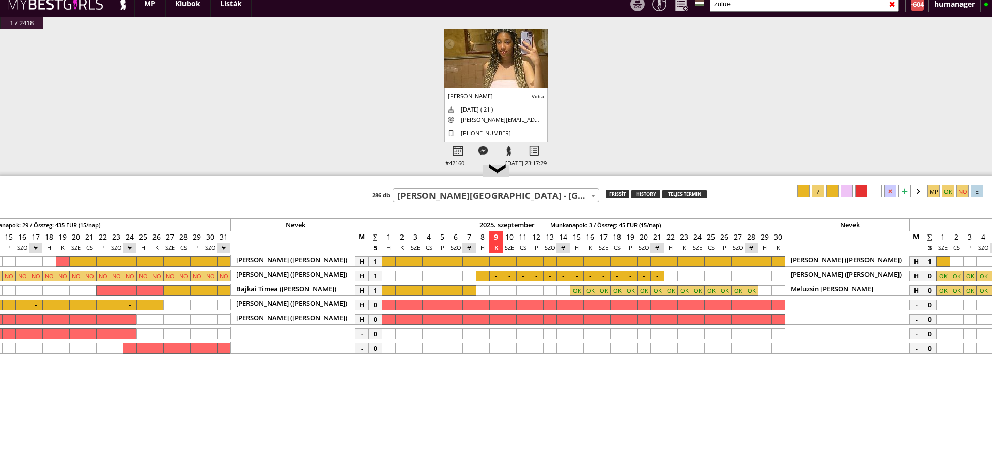
click at [777, 1] on input "zulue" at bounding box center [804, 4] width 189 height 16
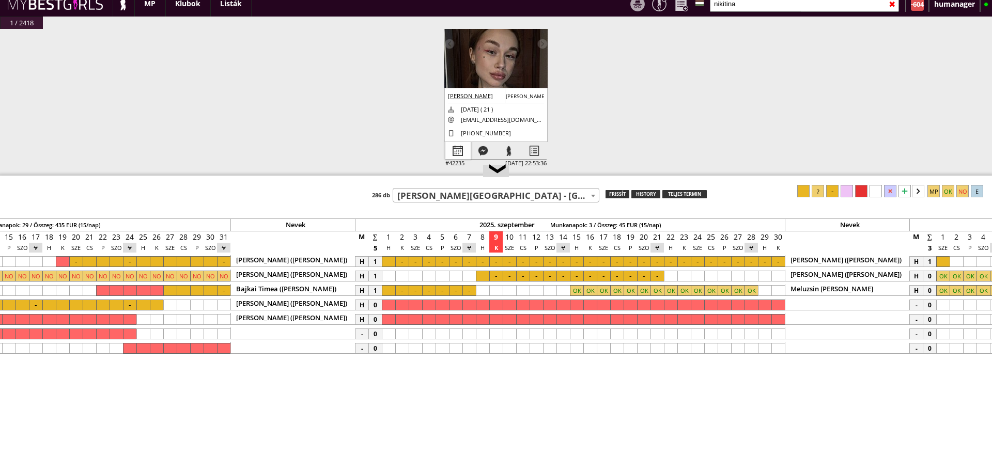
type input "nikitina"
click at [446, 150] on div at bounding box center [457, 151] width 25 height 18
select select "0"
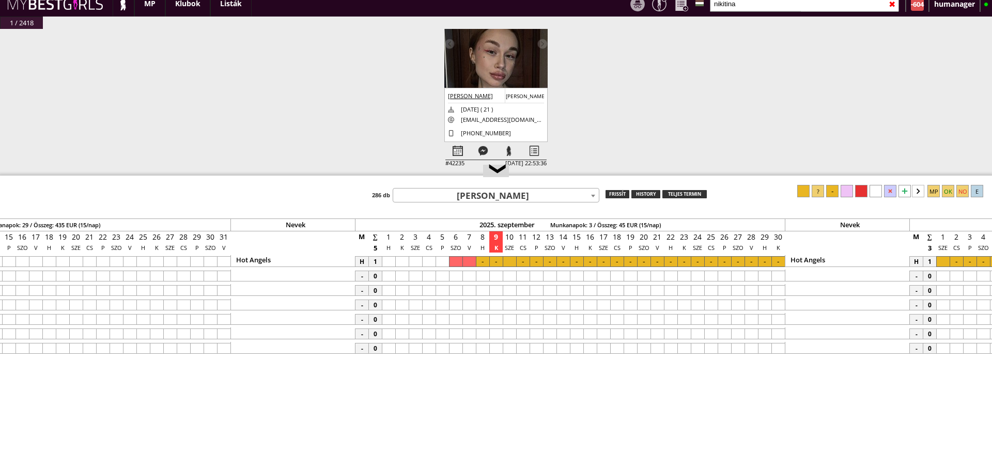
scroll to position [0, 4495]
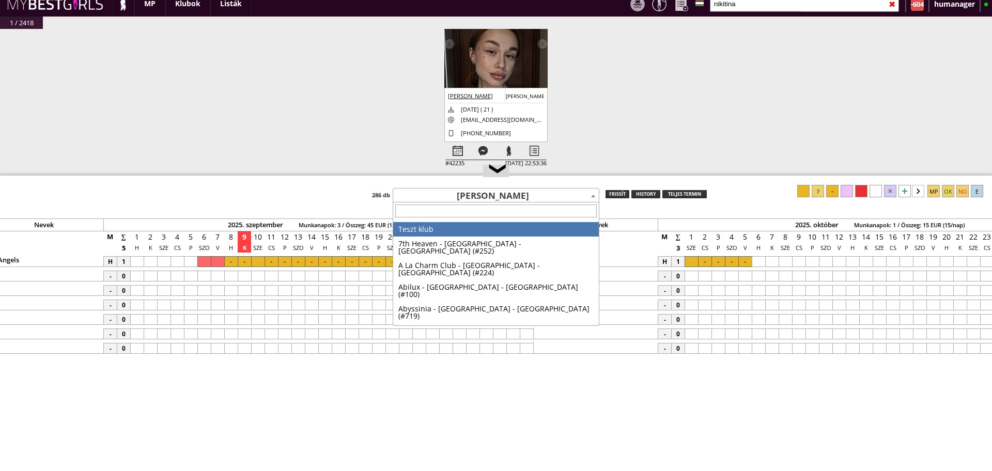
click at [481, 200] on span "[PERSON_NAME]" at bounding box center [496, 196] width 206 height 14
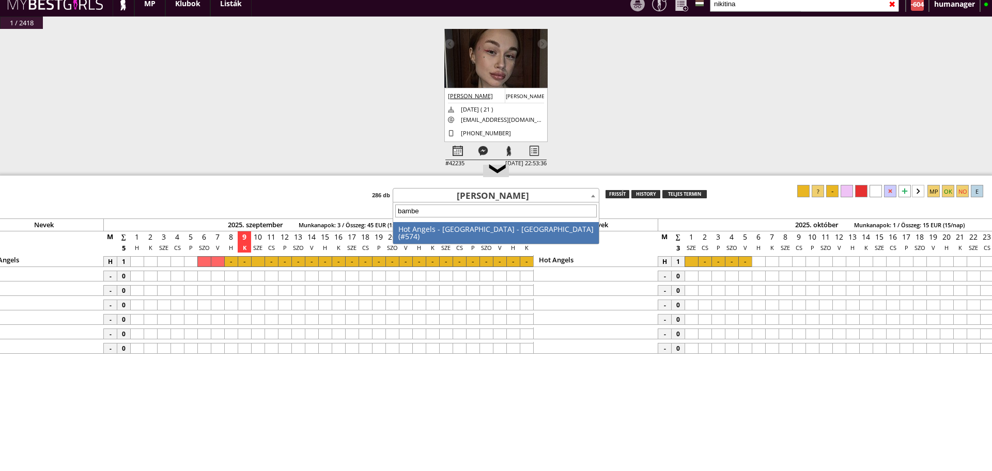
type input "bamber"
select select "574"
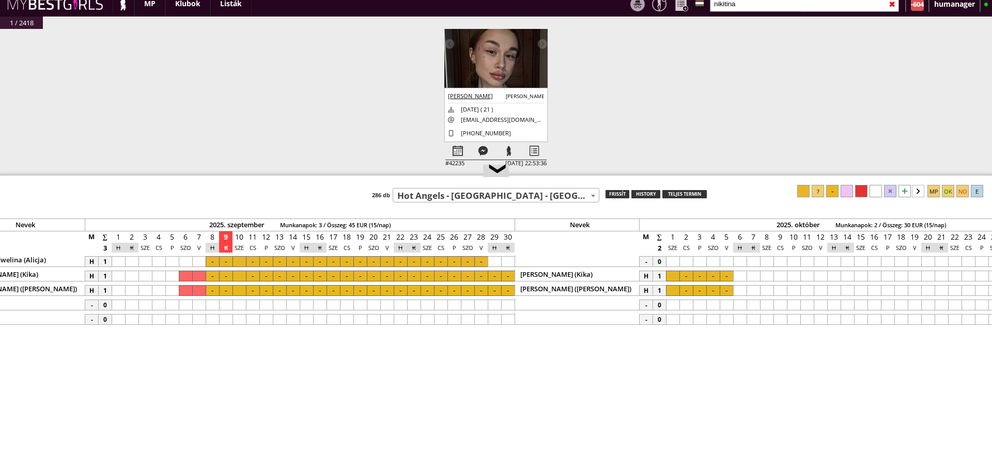
scroll to position [0, 4517]
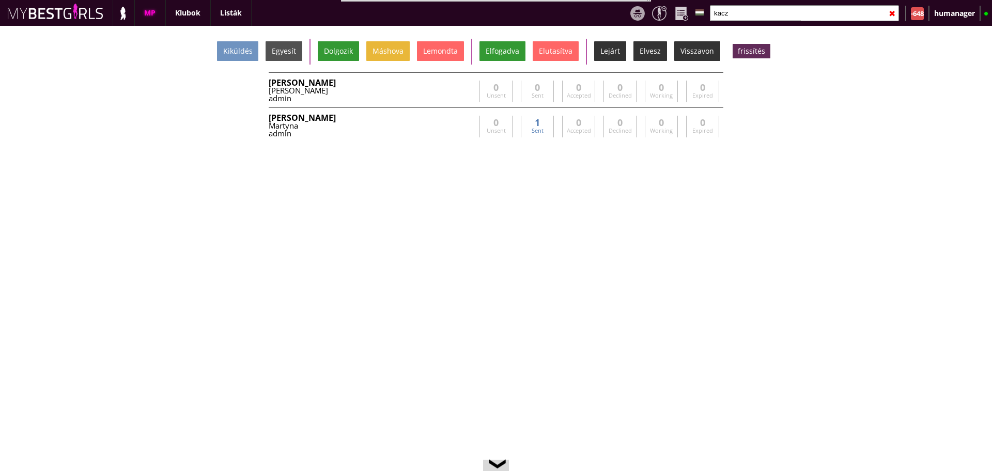
click at [739, 18] on input "kacz" at bounding box center [804, 13] width 189 height 16
drag, startPoint x: 0, startPoint y: 0, endPoint x: 739, endPoint y: 18, distance: 738.9
click at [739, 18] on input "kacz" at bounding box center [804, 13] width 189 height 16
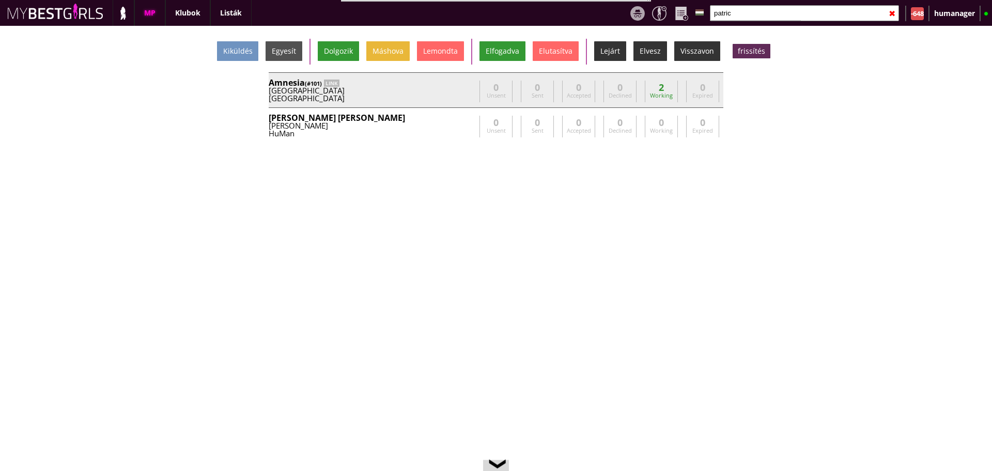
type input "patric"
click at [424, 84] on div "Amnesia (#101) LINK" at bounding box center [372, 83] width 207 height 8
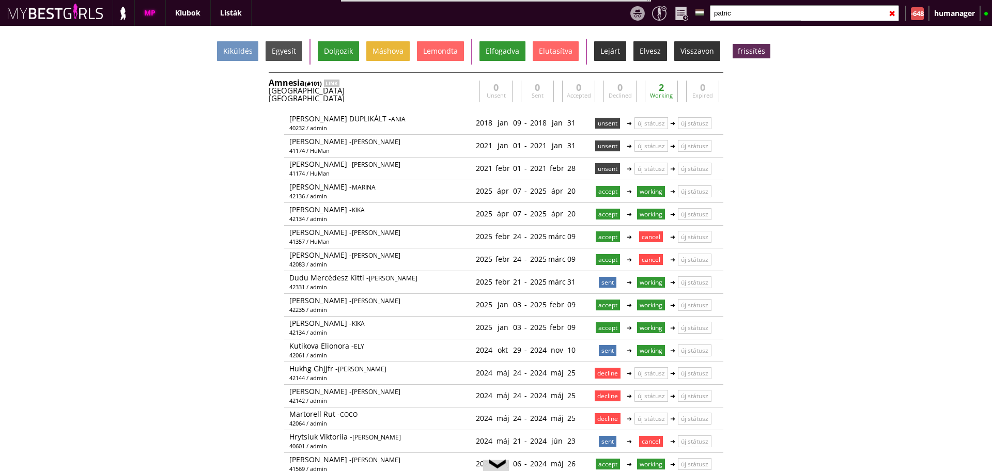
click at [424, 84] on div "Amnesia (#101) LINK" at bounding box center [372, 83] width 207 height 8
